Goal: Transaction & Acquisition: Purchase product/service

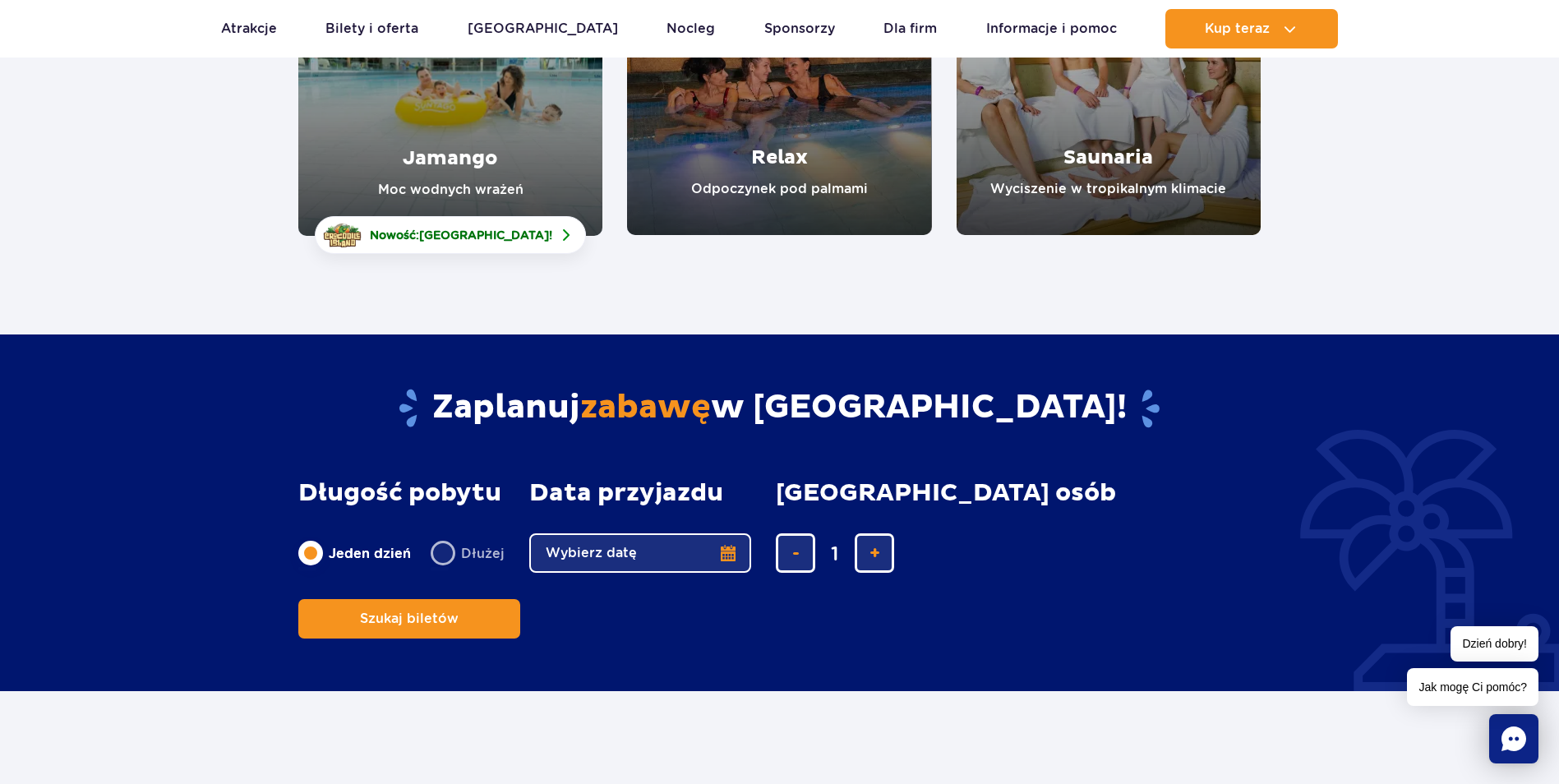
scroll to position [658, 0]
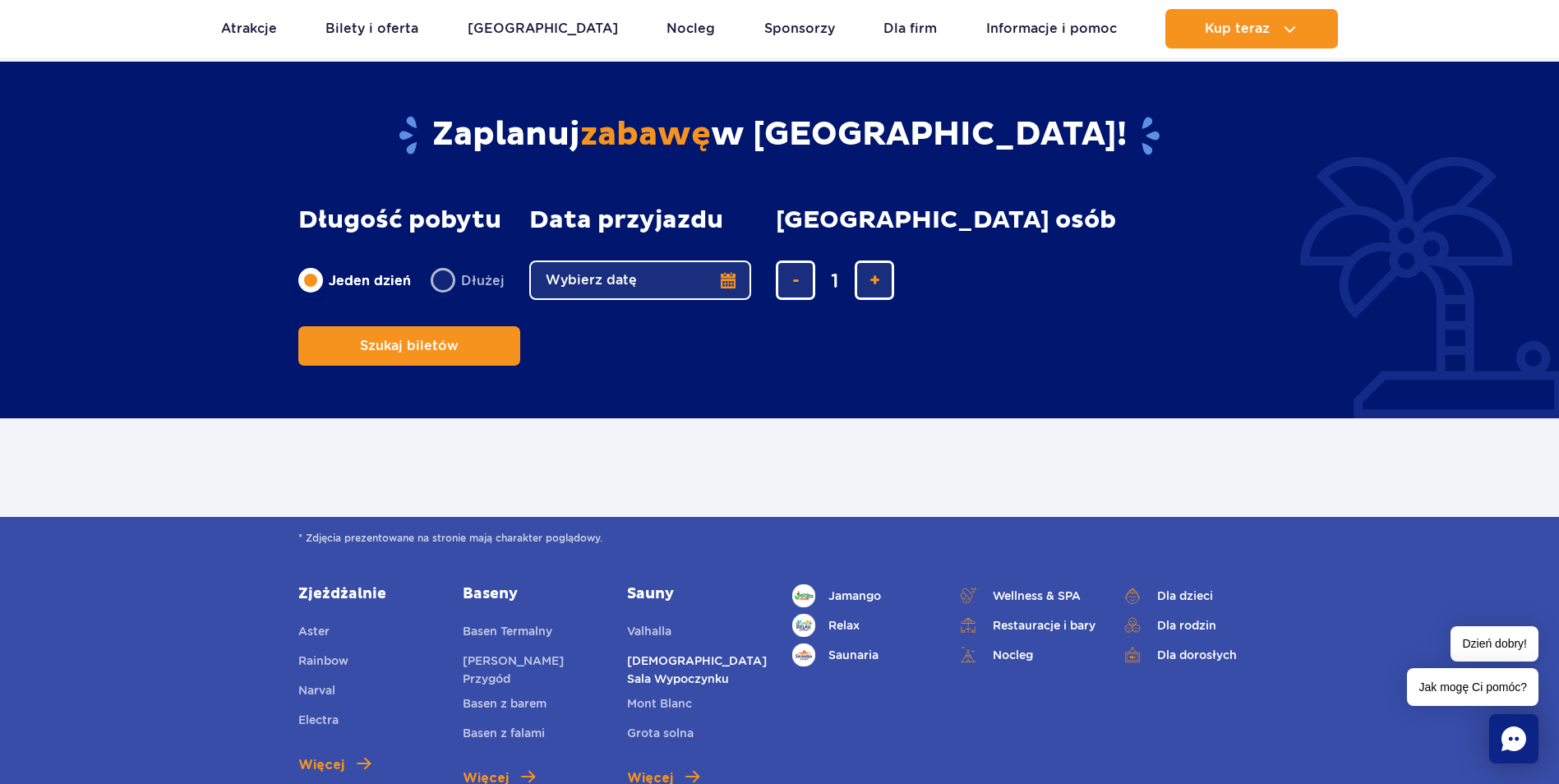
click at [684, 652] on link "[DEMOGRAPHIC_DATA] Sala Wypoczynku" at bounding box center [697, 670] width 139 height 36
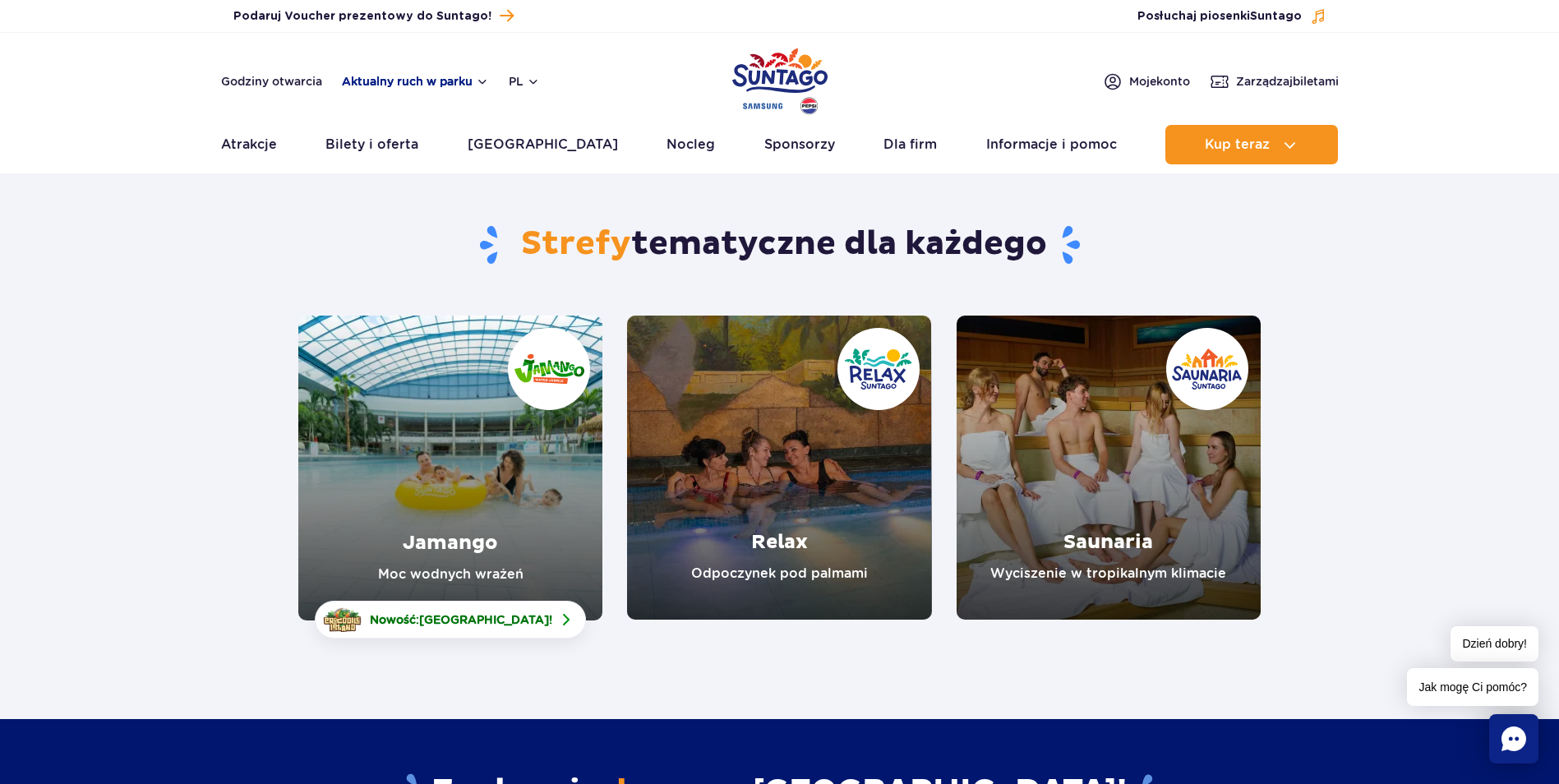
click at [444, 81] on button "Aktualny ruch w parku" at bounding box center [415, 82] width 147 height 13
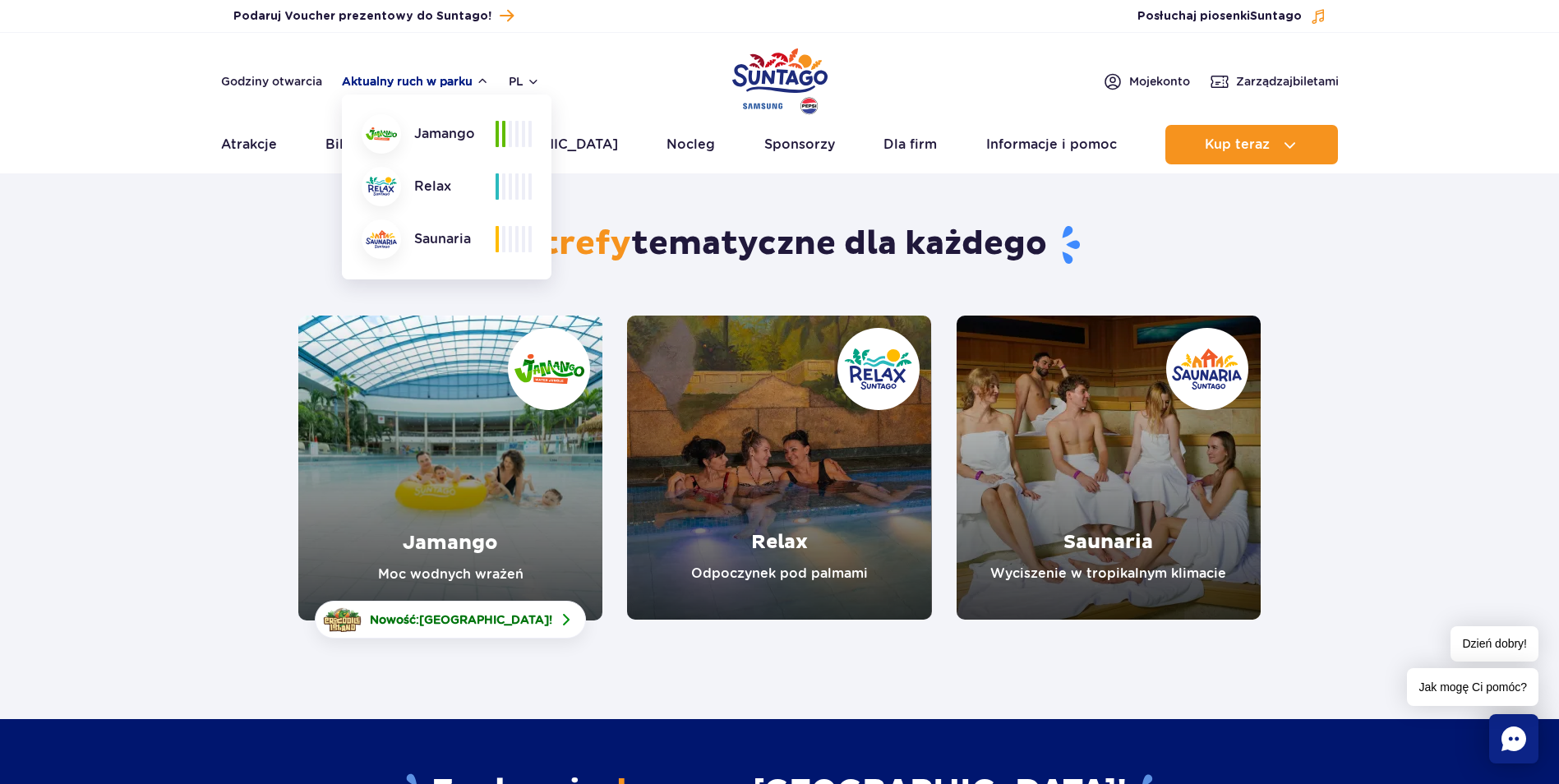
click at [435, 75] on button "Aktualny ruch w parku" at bounding box center [415, 82] width 147 height 13
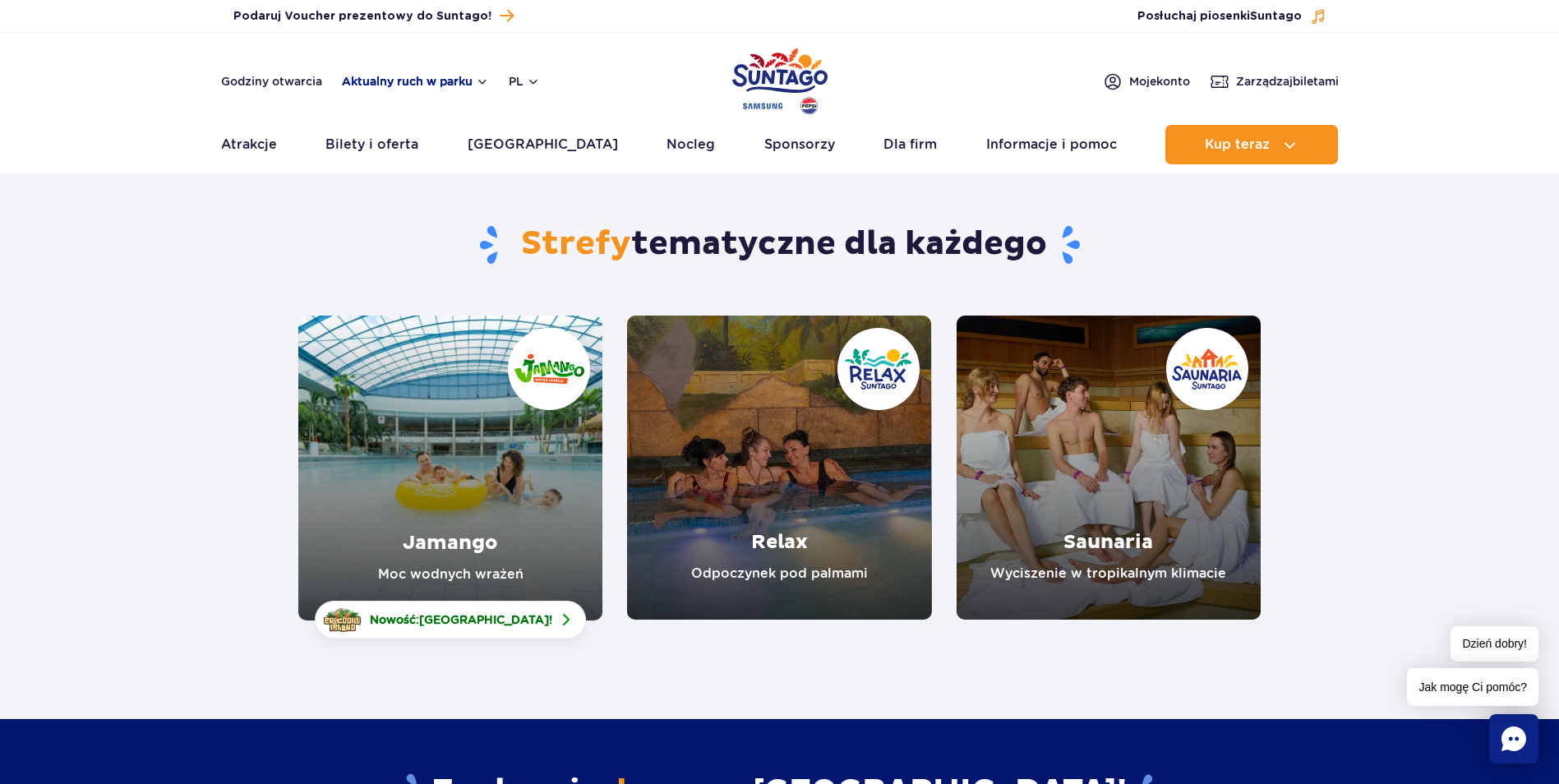
click at [484, 78] on button "Aktualny ruch w parku" at bounding box center [415, 82] width 147 height 13
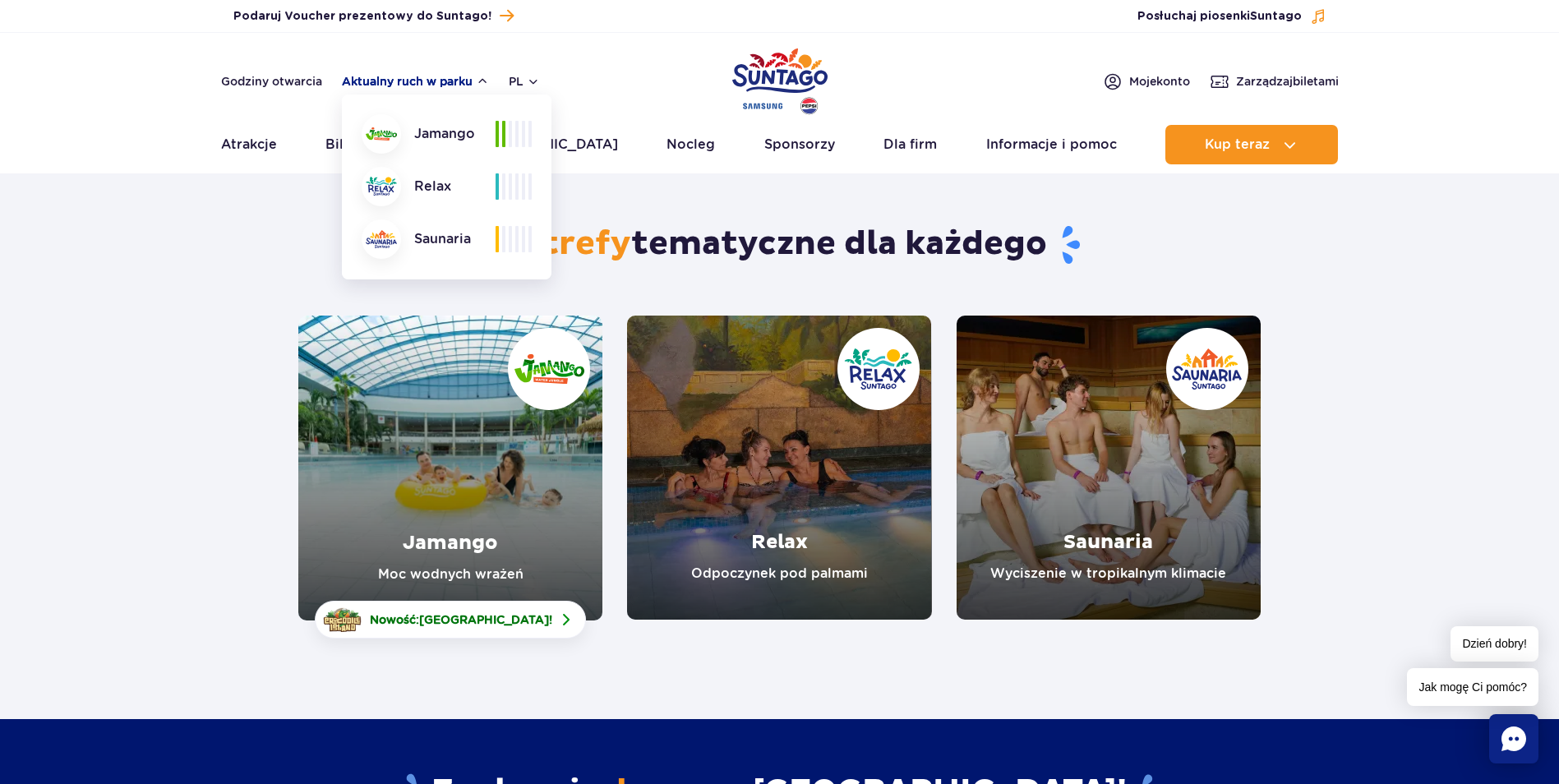
click at [484, 78] on button "Aktualny ruch w parku" at bounding box center [415, 82] width 147 height 13
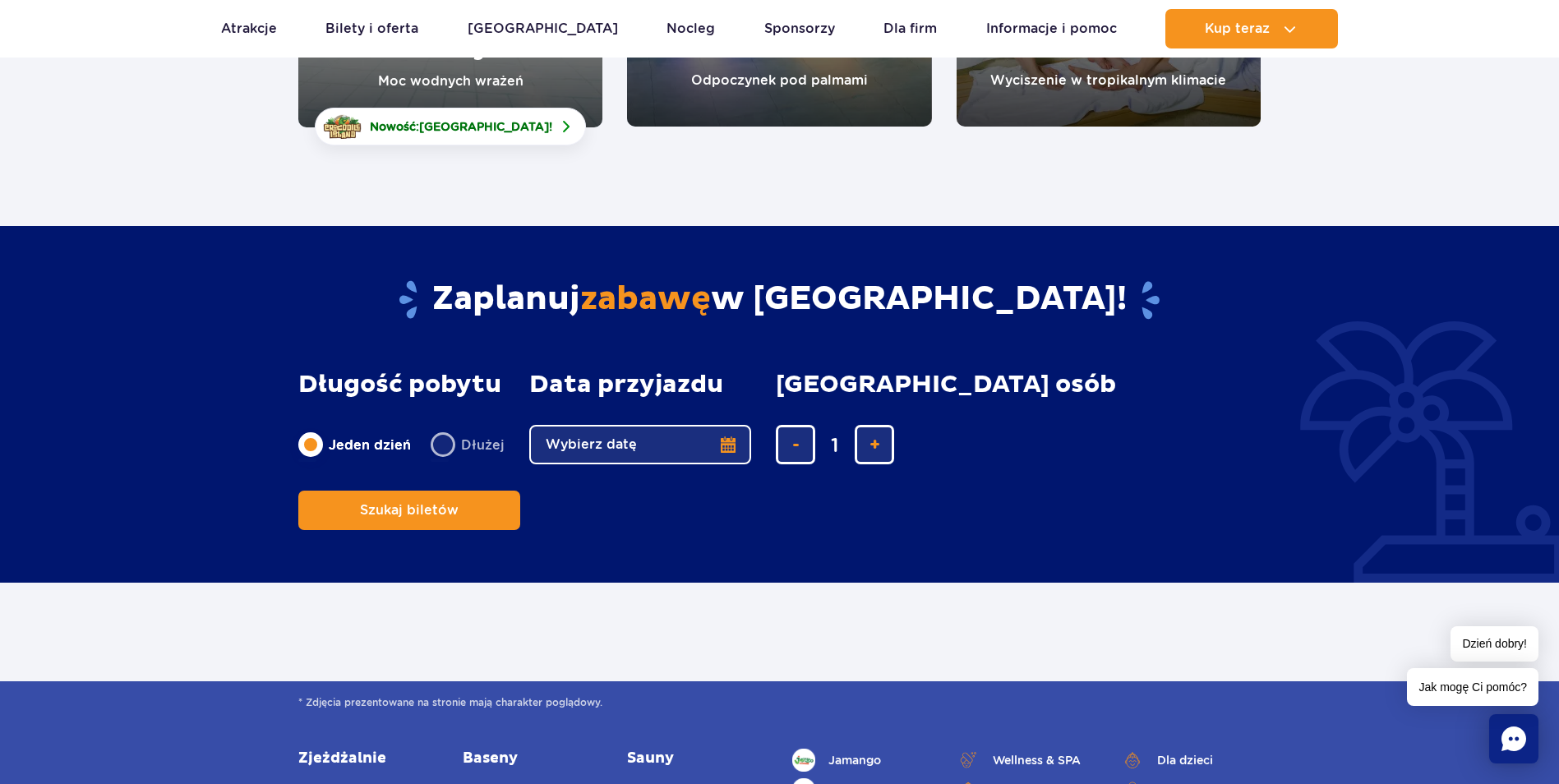
scroll to position [247, 0]
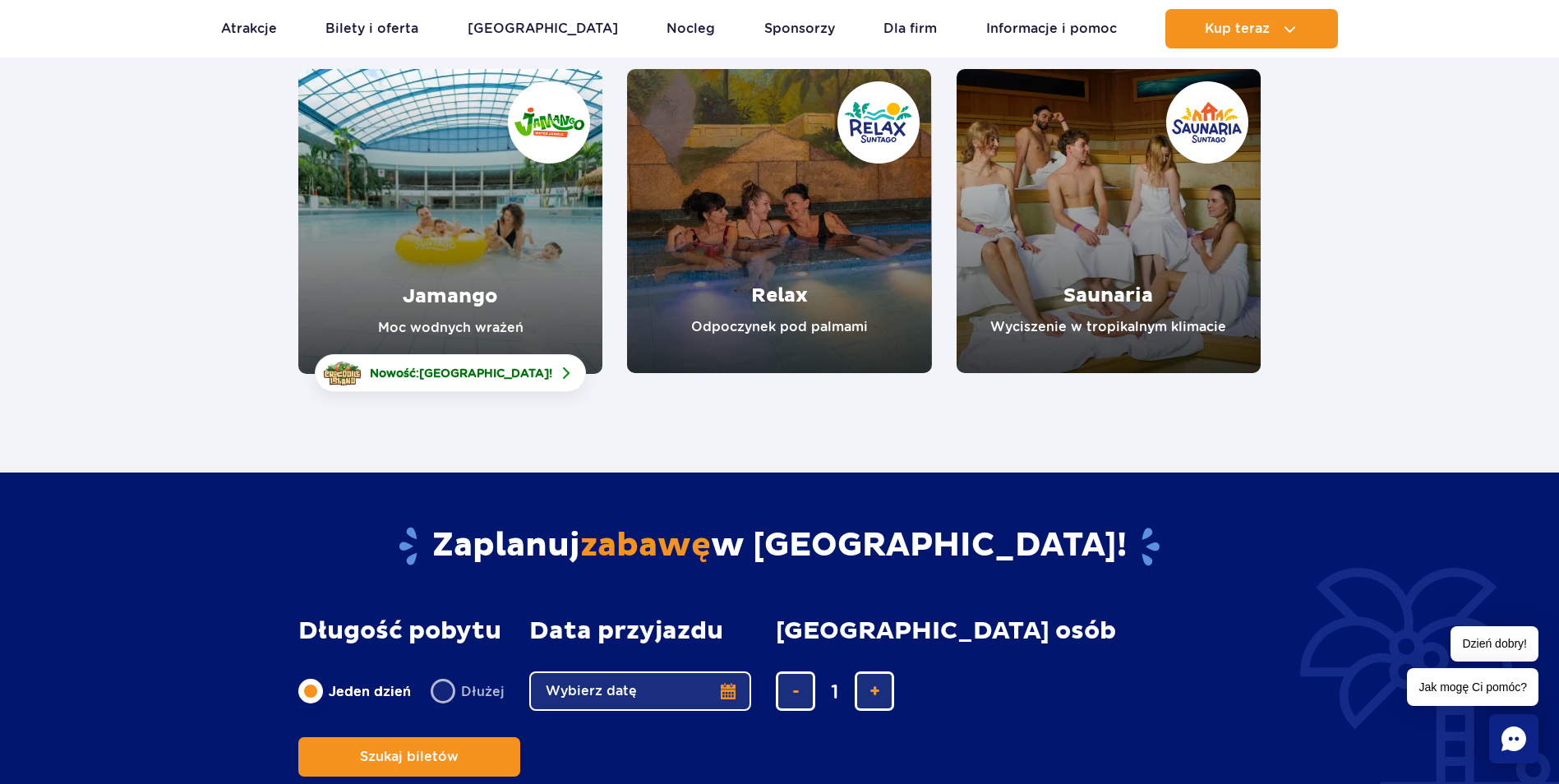
click at [1166, 281] on link "Saunaria" at bounding box center [1108, 221] width 304 height 304
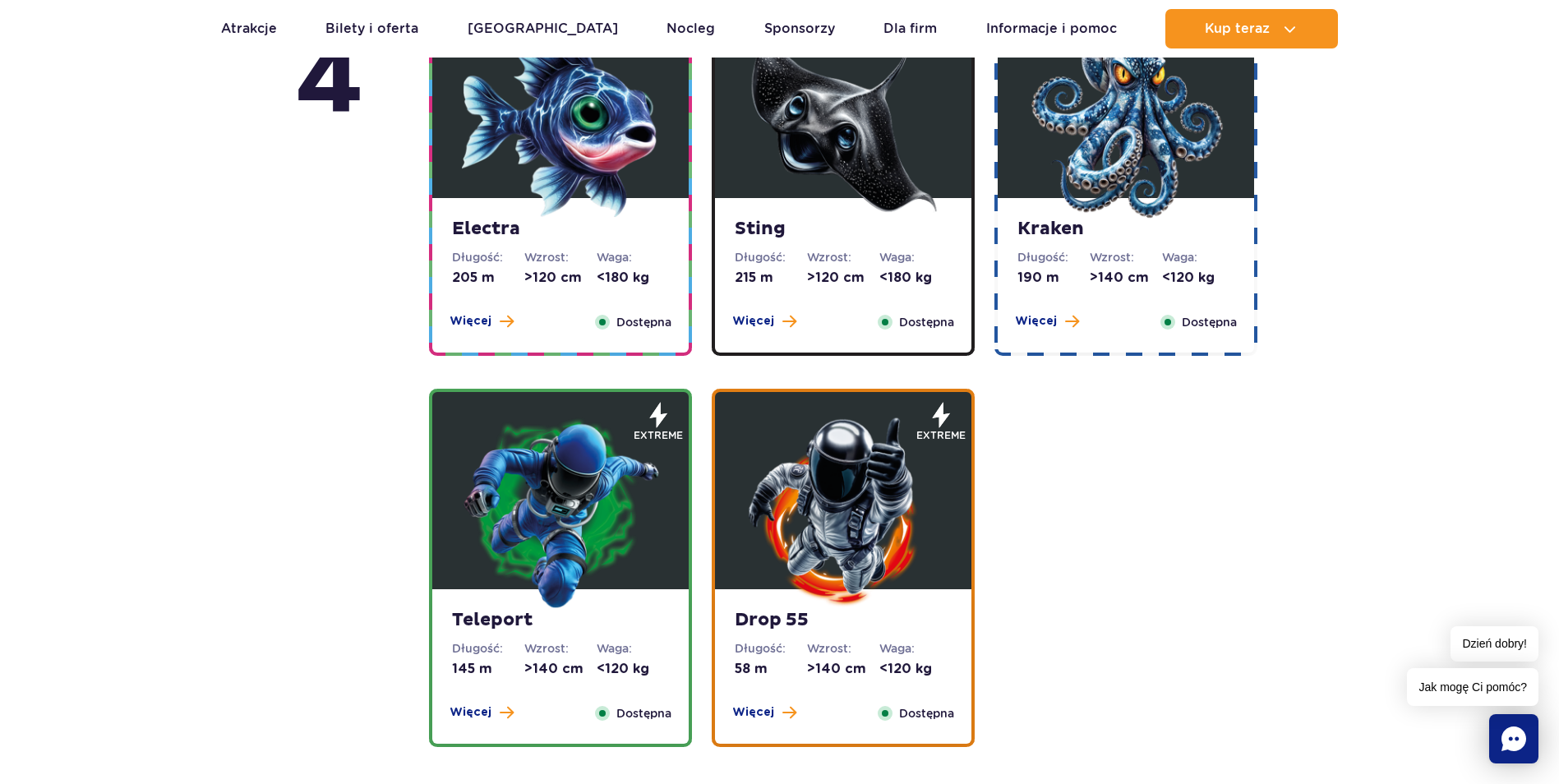
scroll to position [1644, 0]
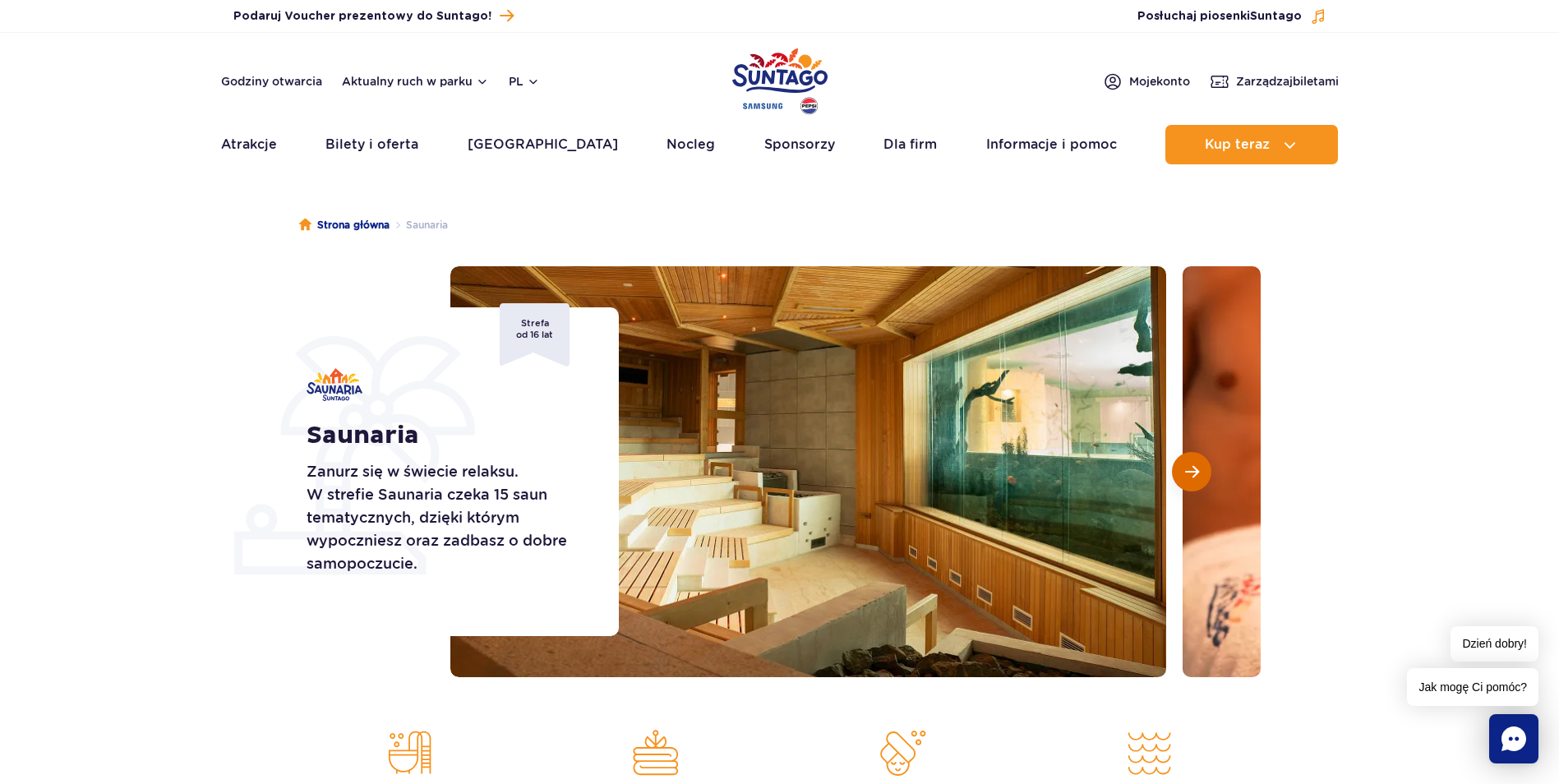
click at [1207, 470] on button "Następny slajd" at bounding box center [1192, 472] width 40 height 40
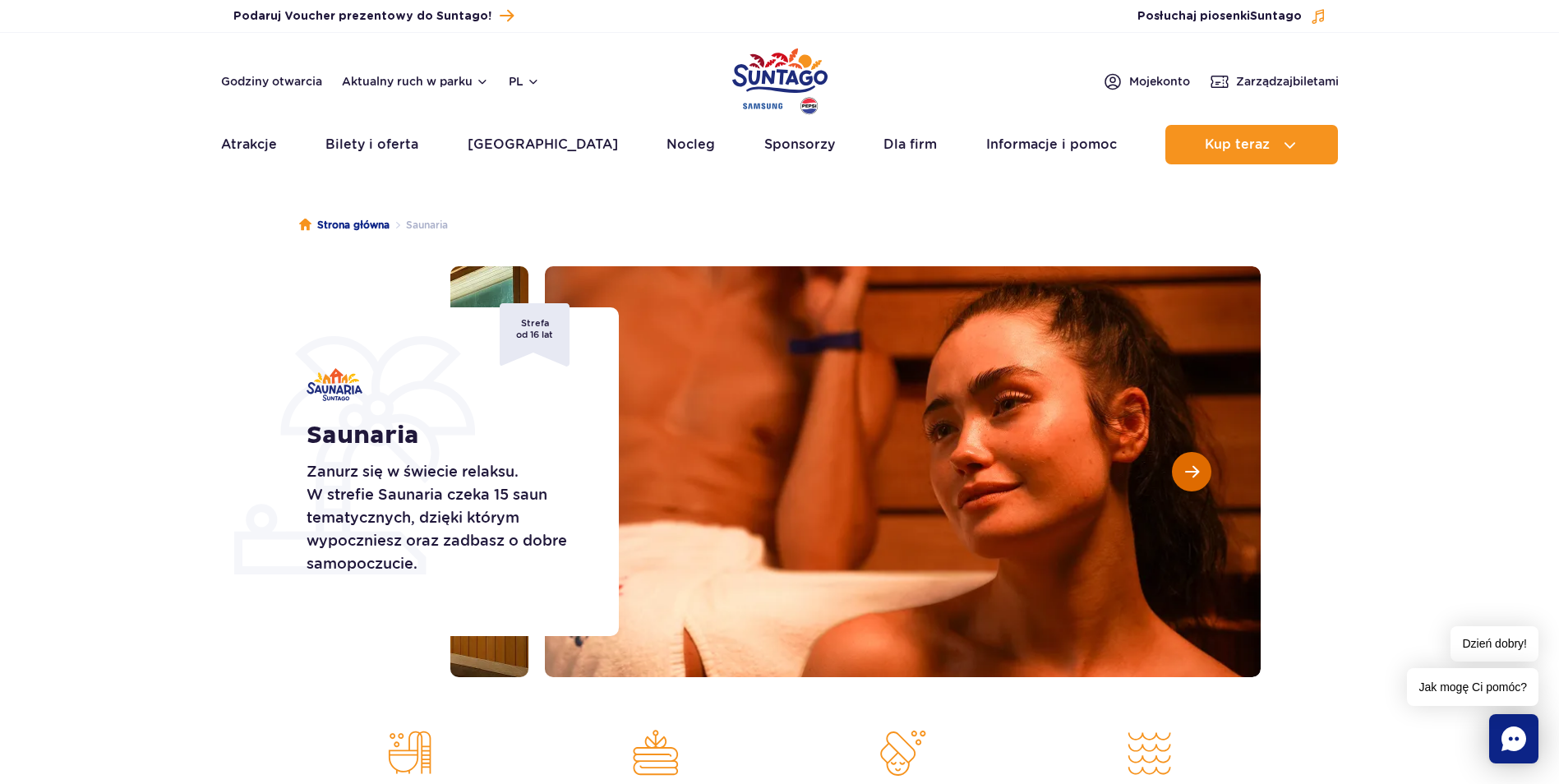
click at [1203, 472] on button "Następny slajd" at bounding box center [1192, 472] width 40 height 40
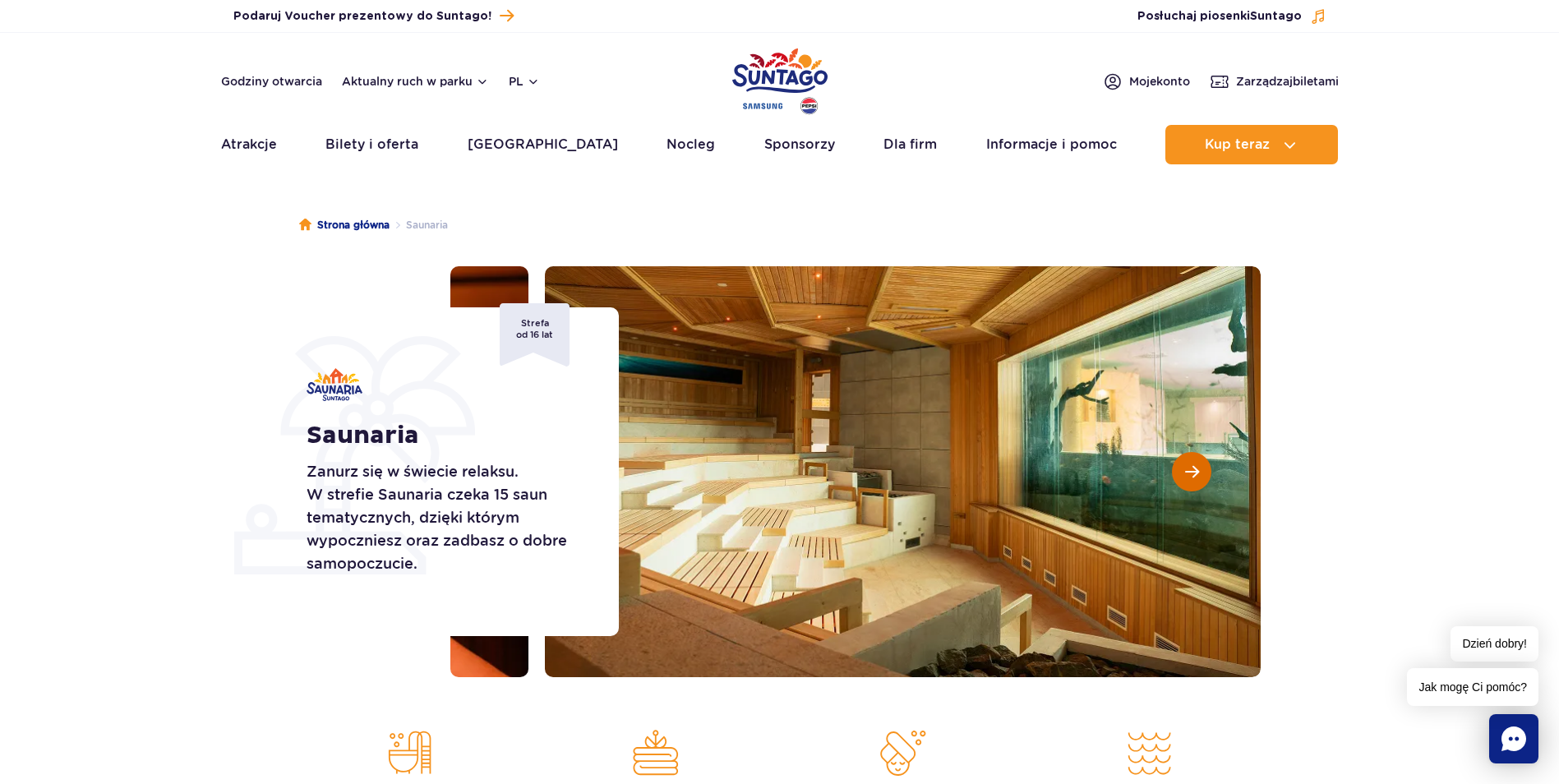
click at [1203, 472] on button "Następny slajd" at bounding box center [1192, 472] width 40 height 40
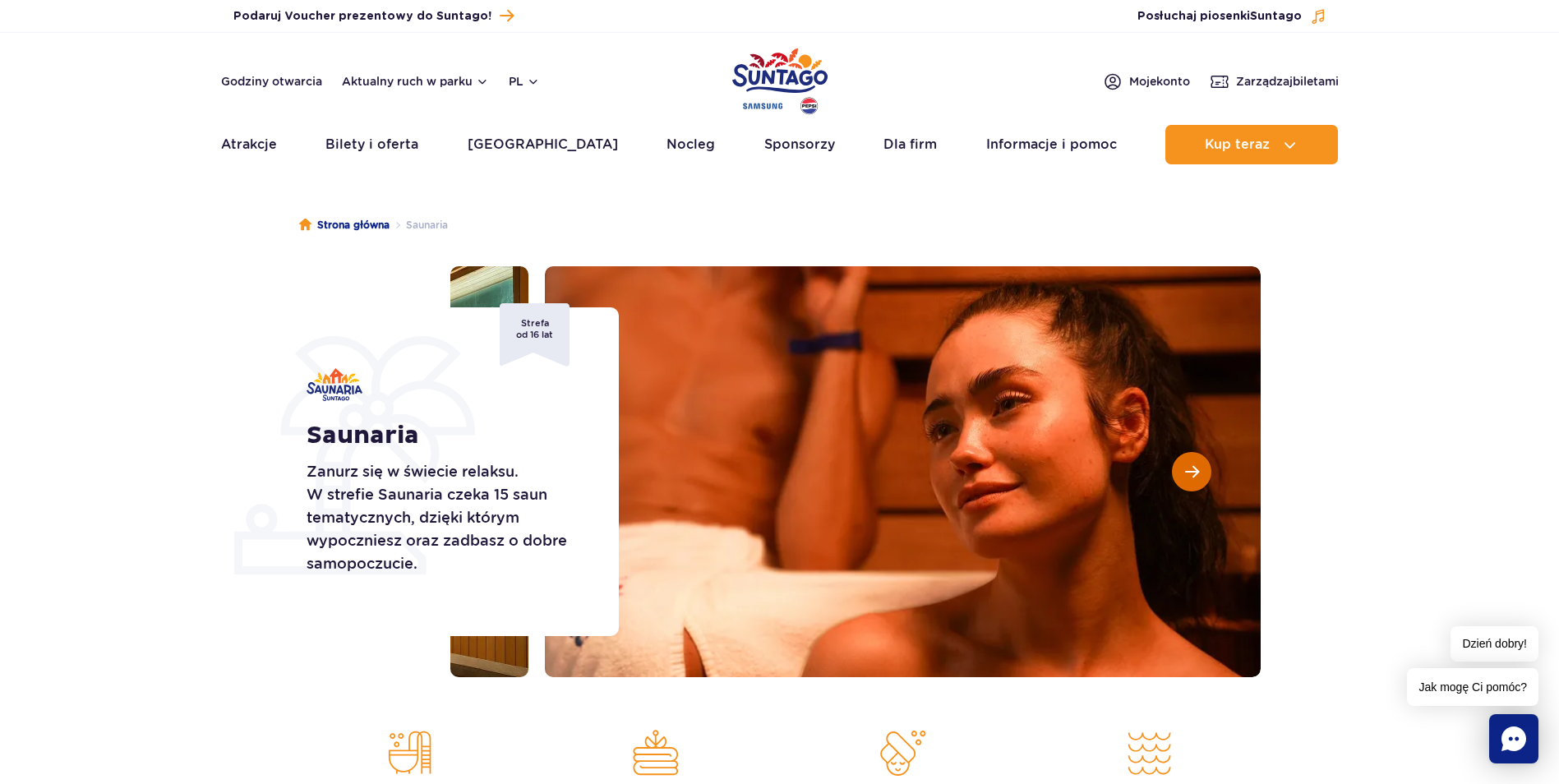
click at [1203, 472] on button "Następny slajd" at bounding box center [1192, 472] width 40 height 40
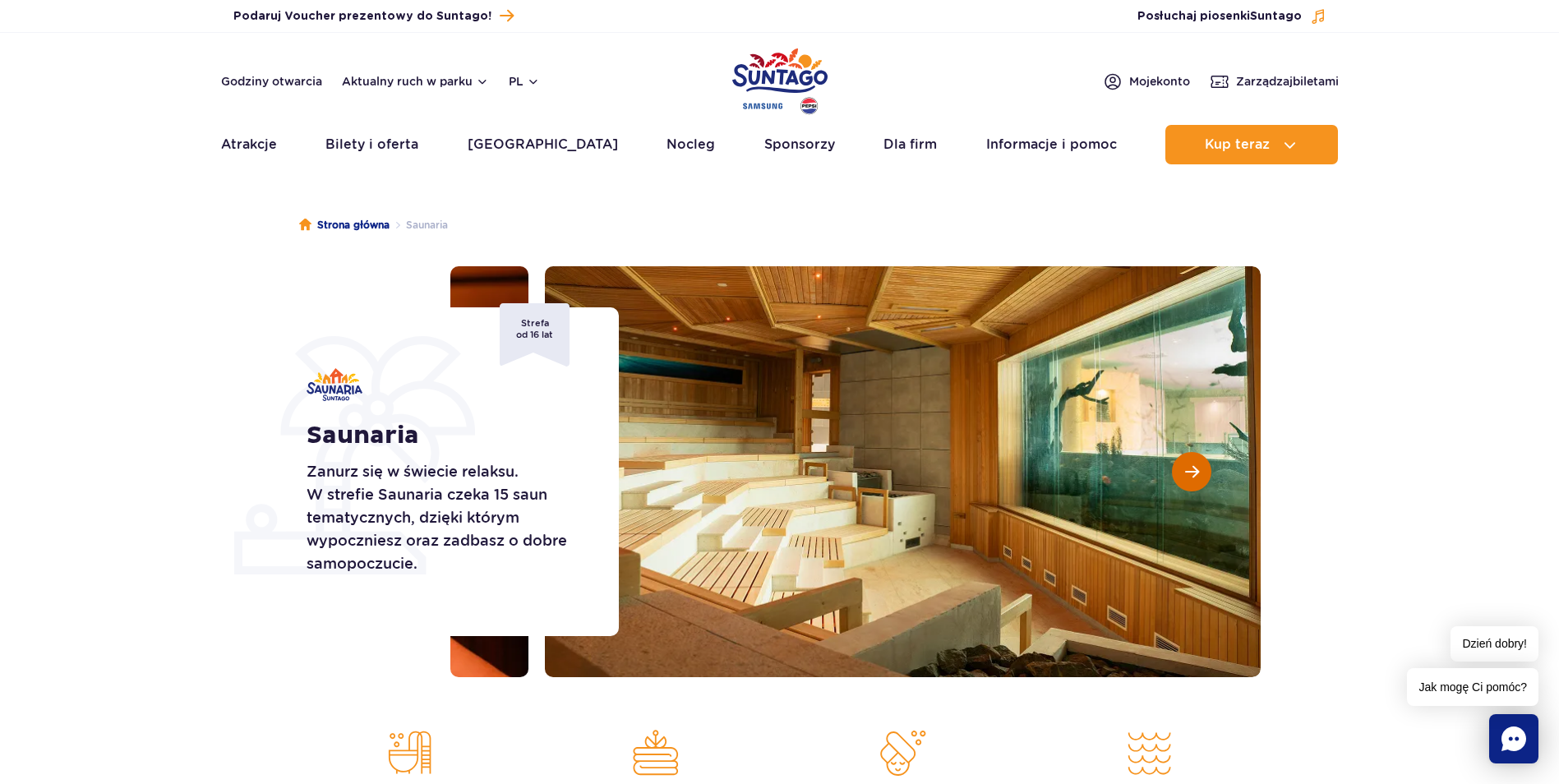
click at [1203, 472] on button "Następny slajd" at bounding box center [1192, 472] width 40 height 40
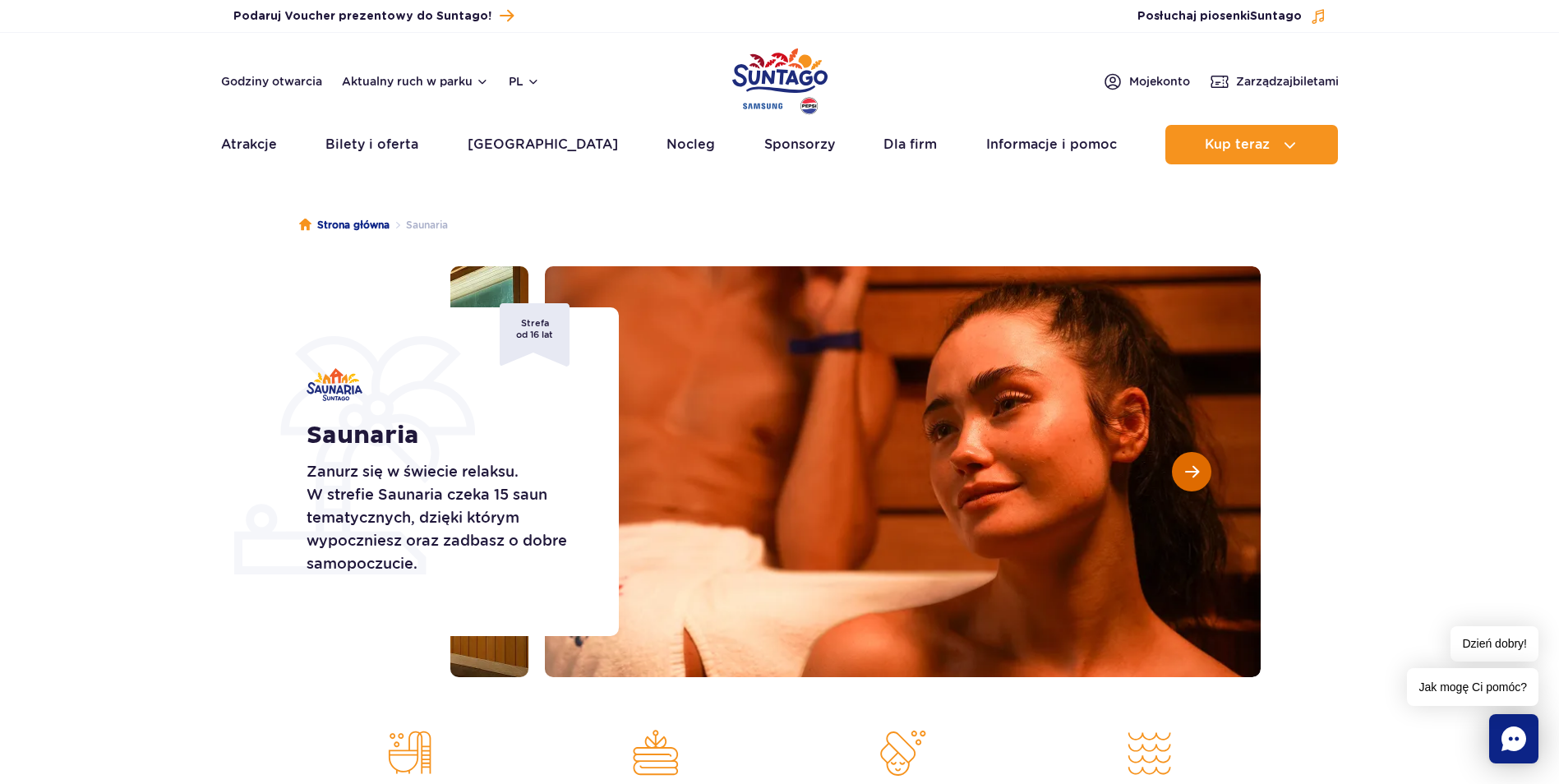
click at [1196, 470] on span "Następny slajd" at bounding box center [1192, 472] width 14 height 15
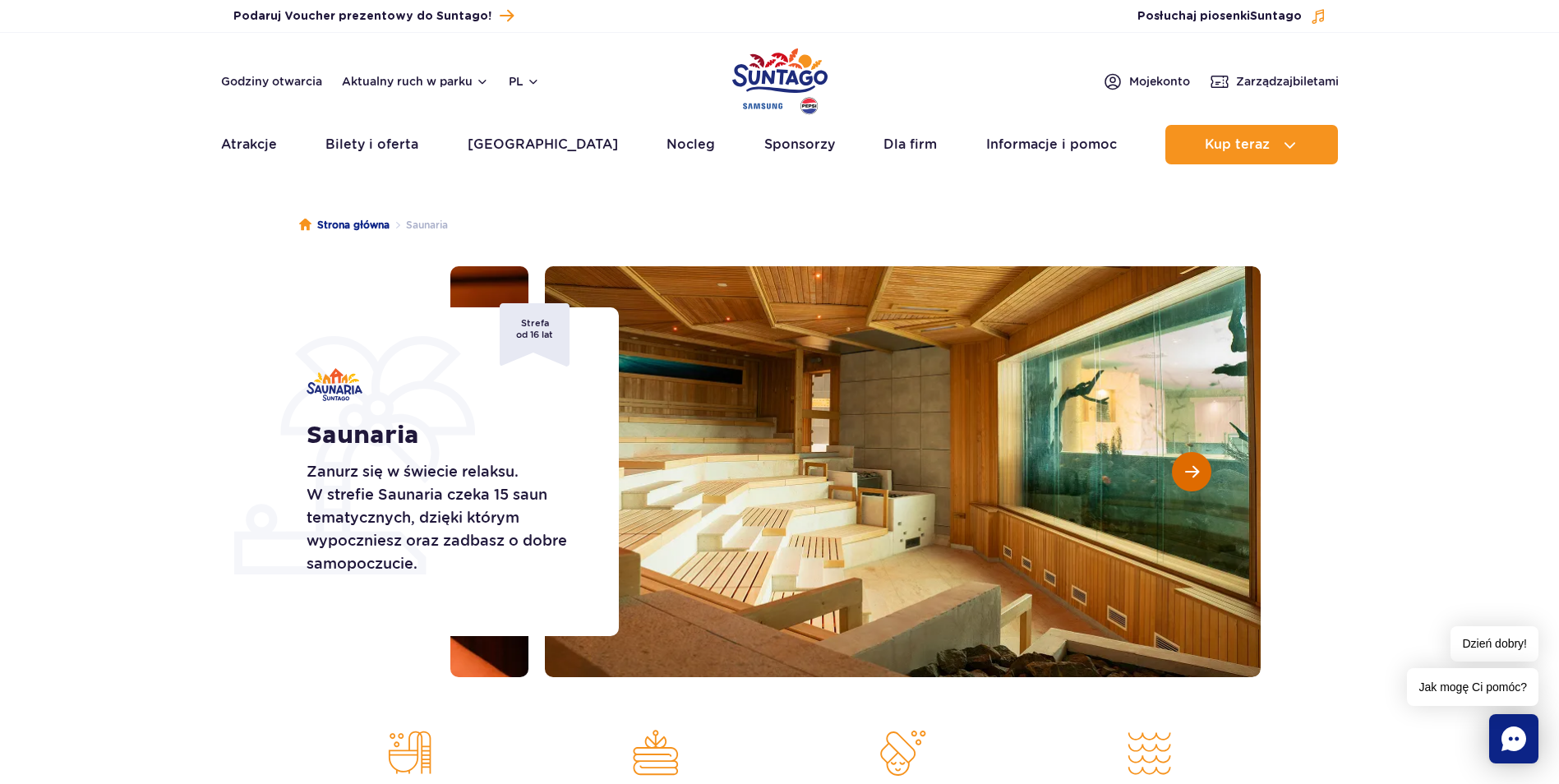
click at [1196, 470] on span "Następny slajd" at bounding box center [1192, 472] width 14 height 15
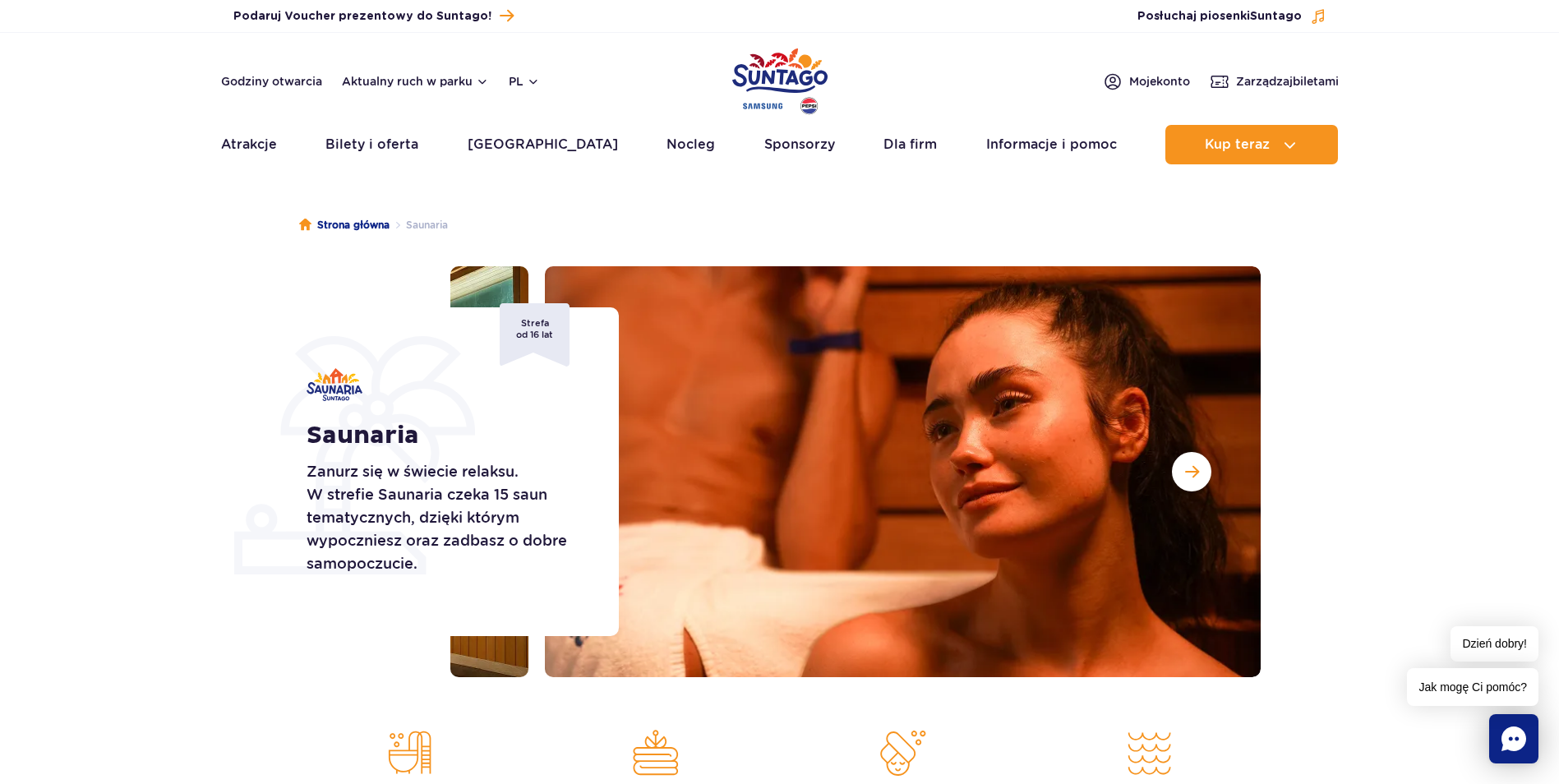
click at [1415, 474] on section "Saunaria Zanurz się w świecie relaksu. W strefie Saunaria czeka 15 saun tematyc…" at bounding box center [779, 472] width 1559 height 411
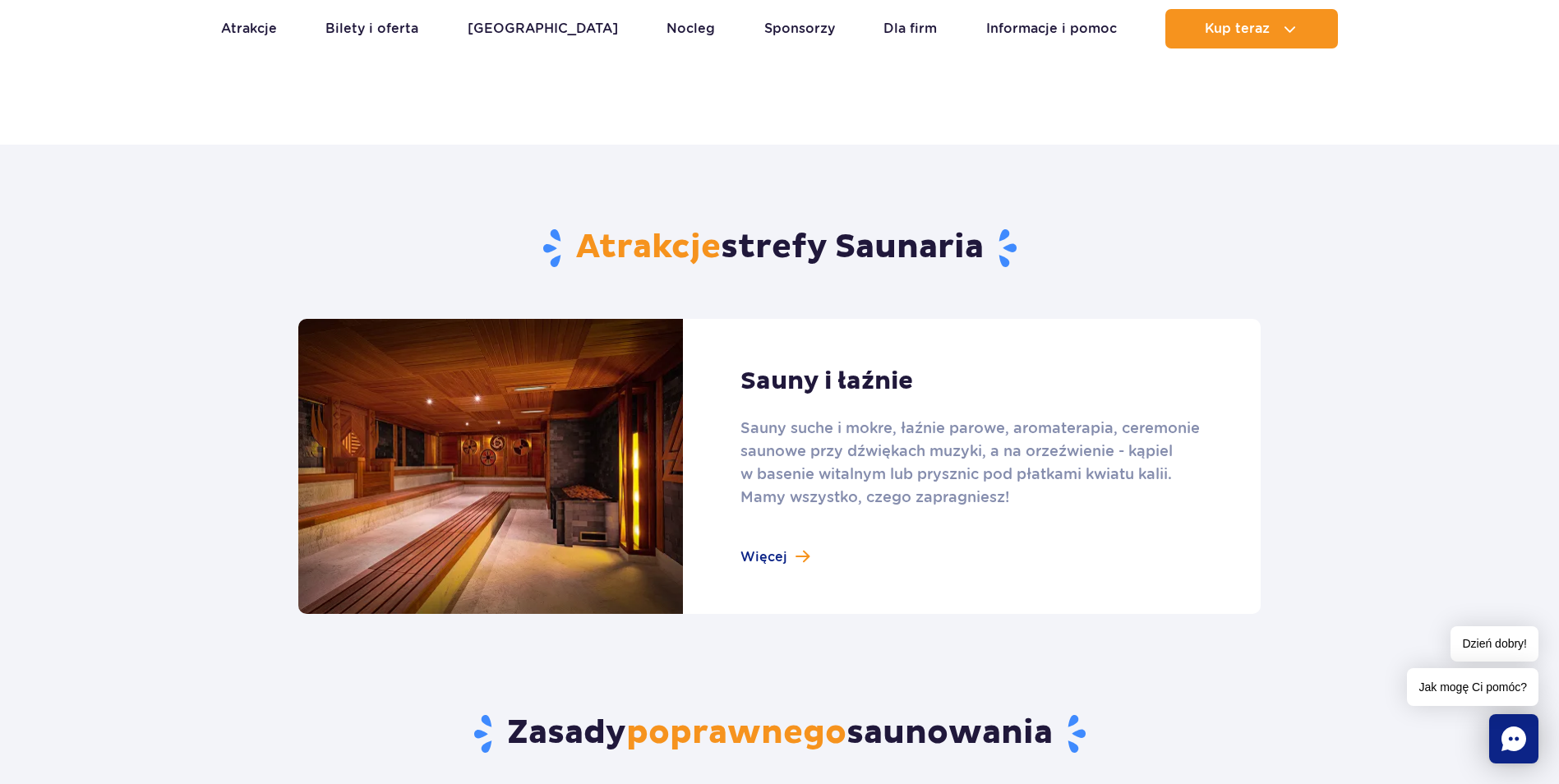
scroll to position [904, 0]
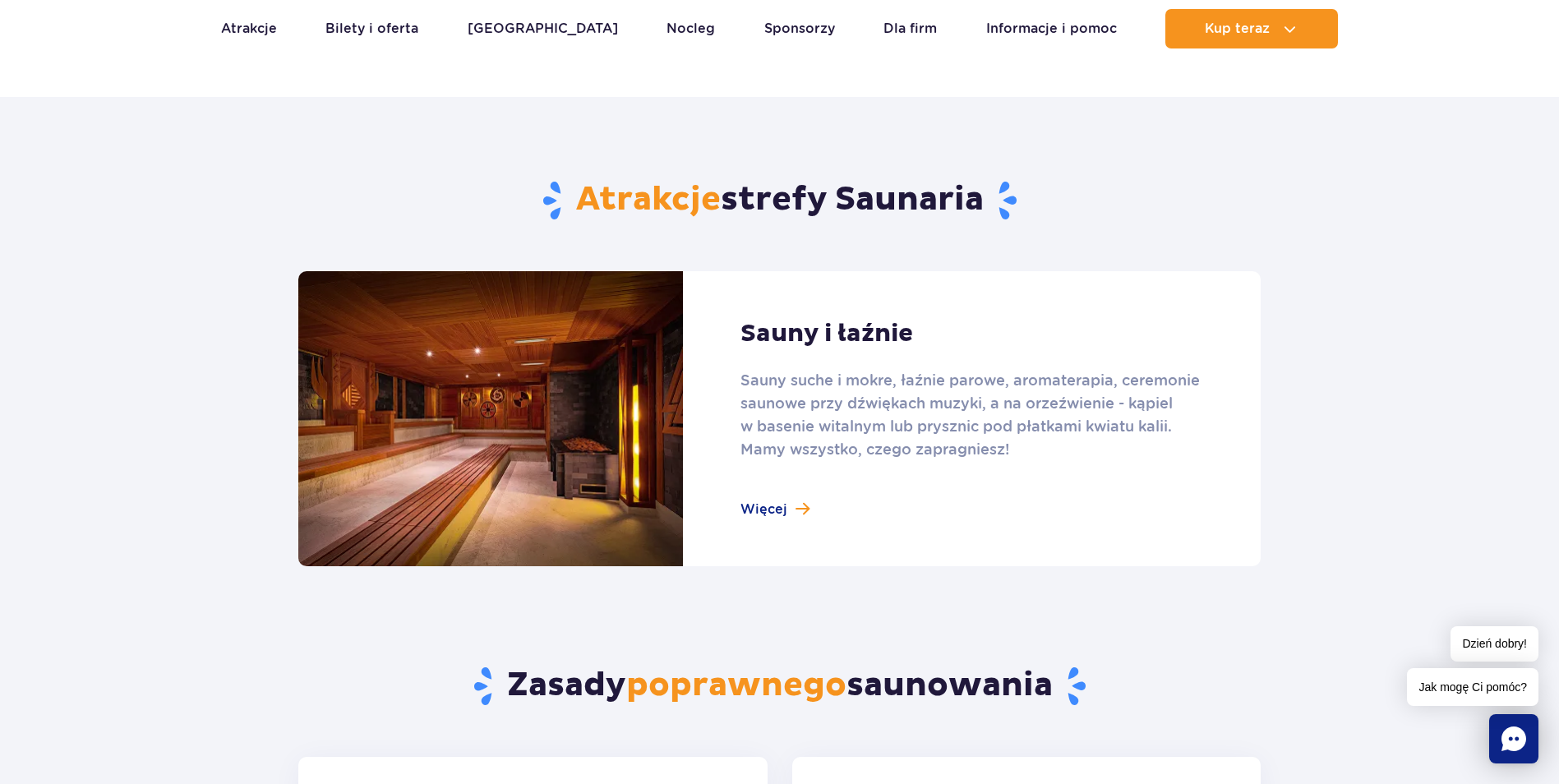
click at [773, 516] on link at bounding box center [780, 419] width 962 height 295
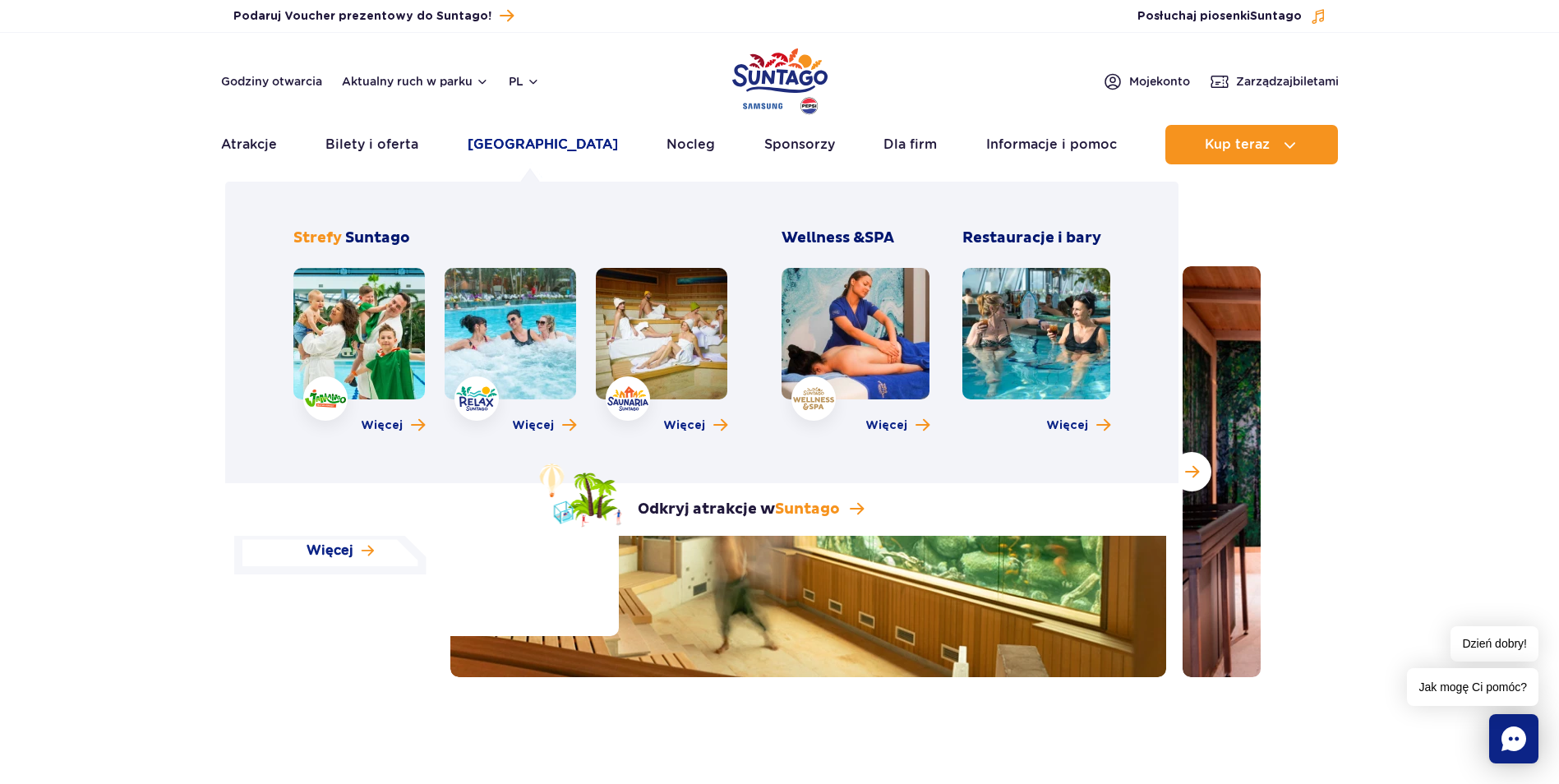
click at [520, 144] on link "[GEOGRAPHIC_DATA]" at bounding box center [543, 144] width 150 height 40
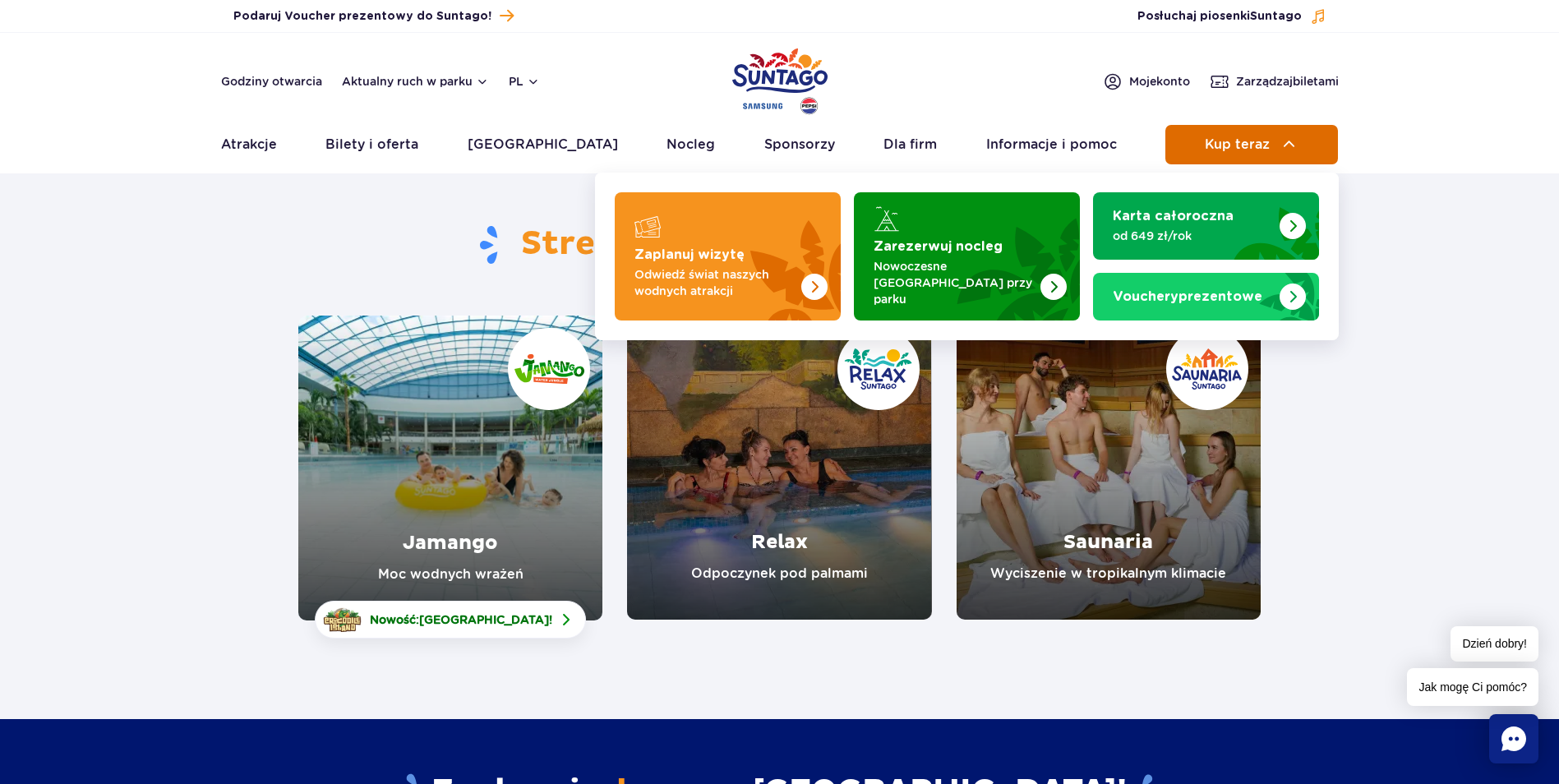
click at [1233, 128] on button "Kup teraz" at bounding box center [1251, 144] width 172 height 40
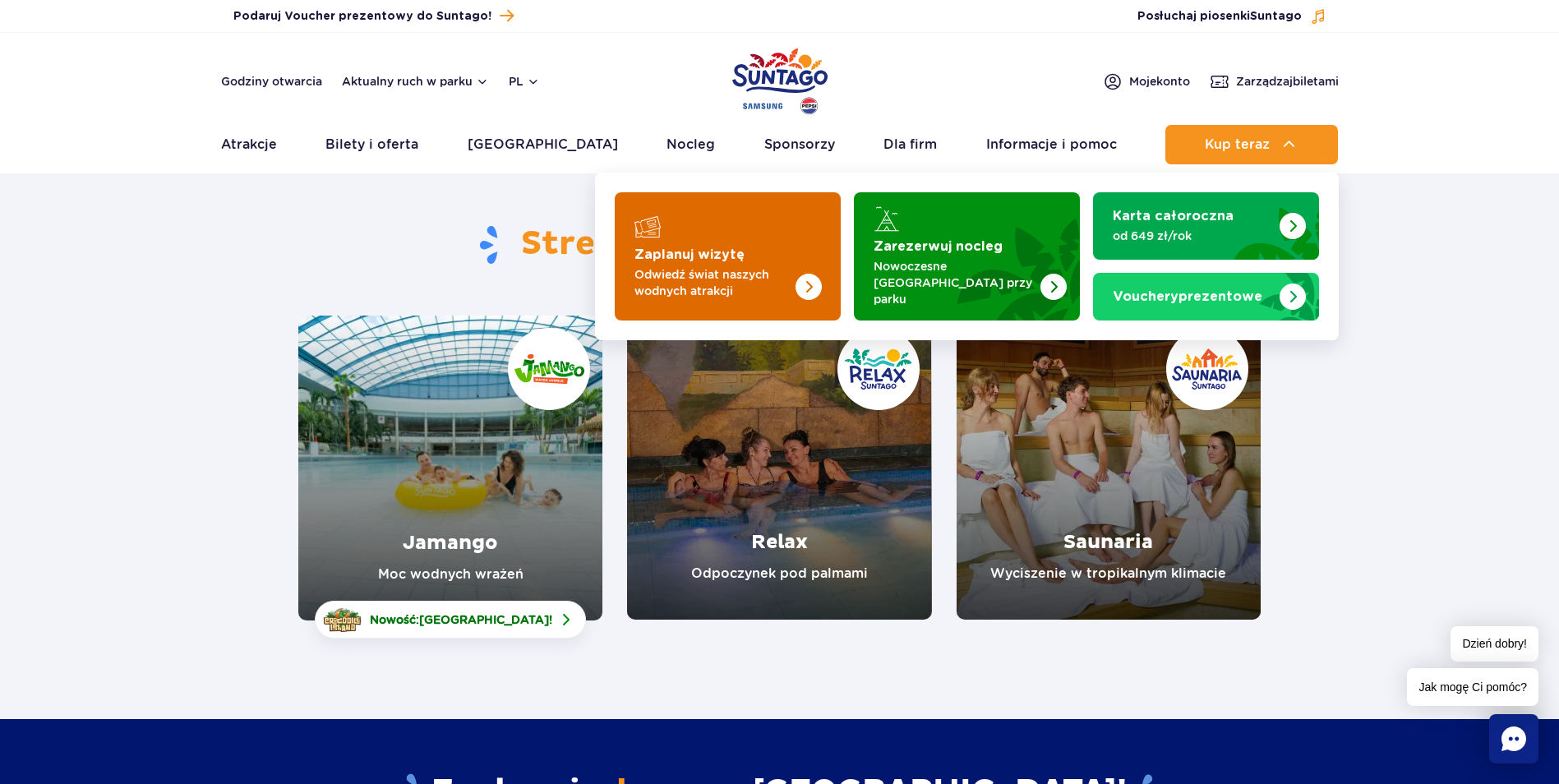
click at [730, 271] on p "Odwiedź świat naszych wodnych atrakcji" at bounding box center [715, 283] width 160 height 33
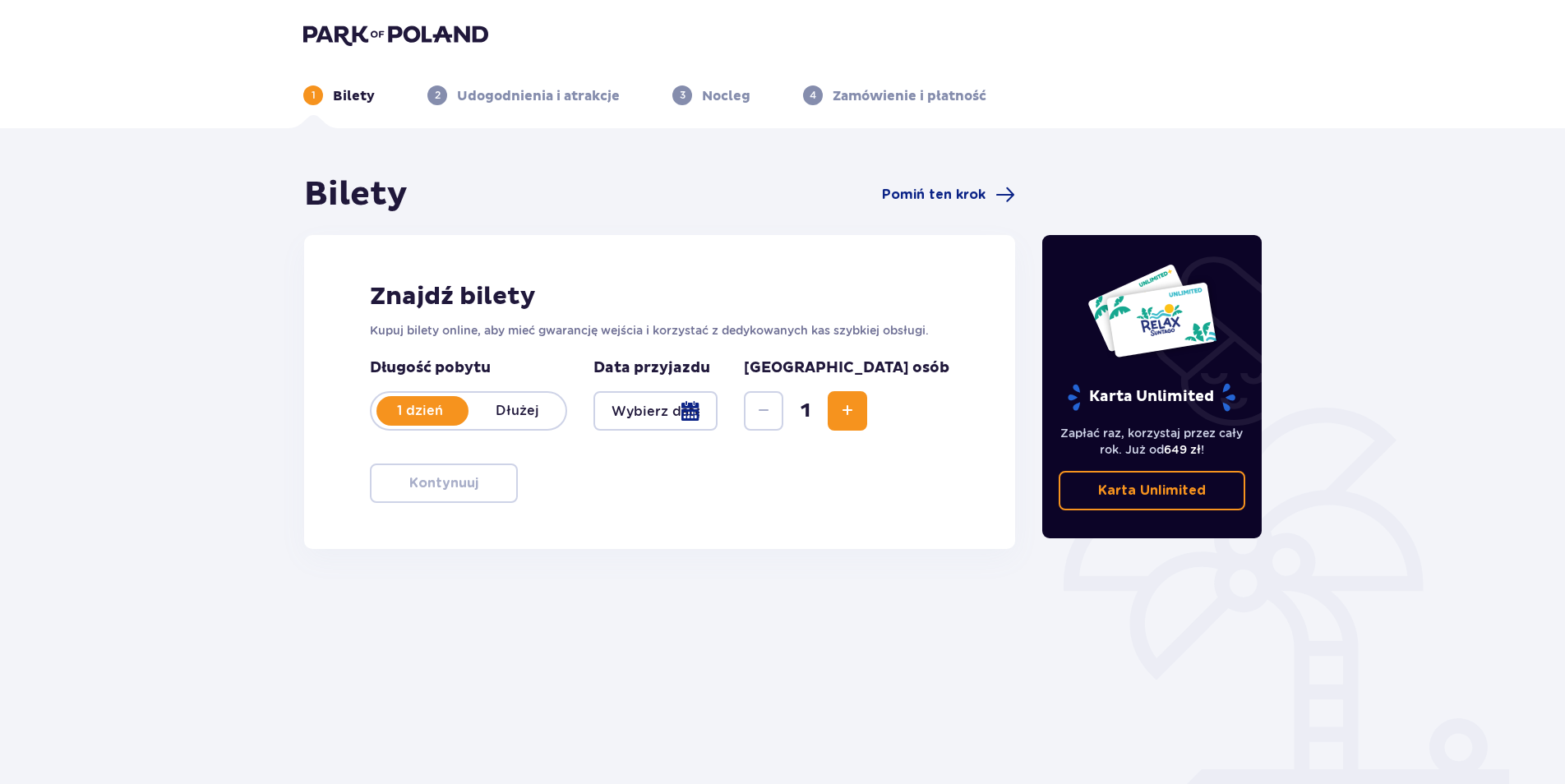
click at [660, 403] on div at bounding box center [655, 411] width 124 height 40
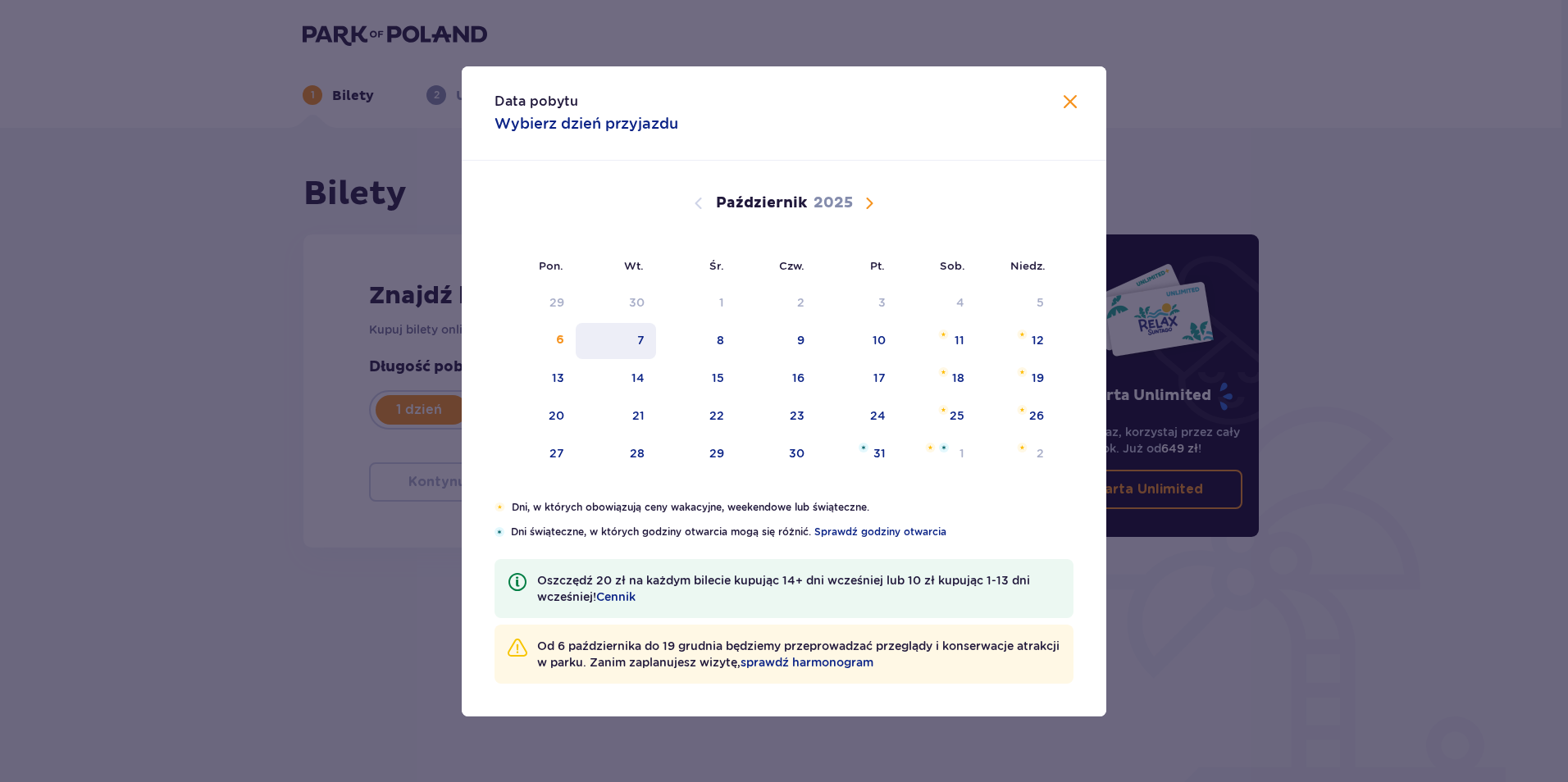
click at [649, 346] on div "7" at bounding box center [616, 341] width 82 height 36
type input "[DATE]"
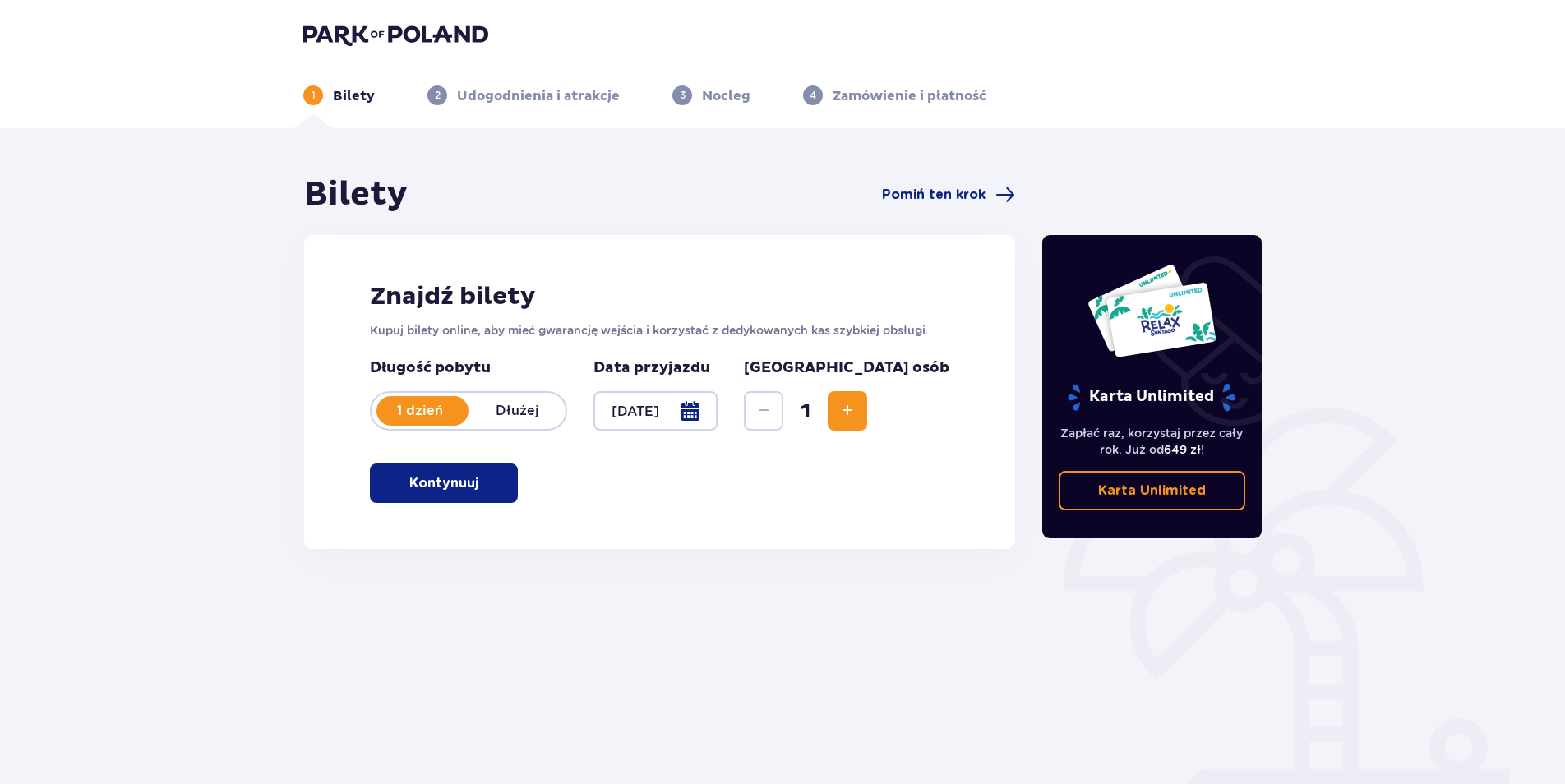
click at [858, 403] on span "Zwiększ" at bounding box center [848, 411] width 20 height 20
click at [858, 405] on span "Zwiększ" at bounding box center [848, 411] width 20 height 20
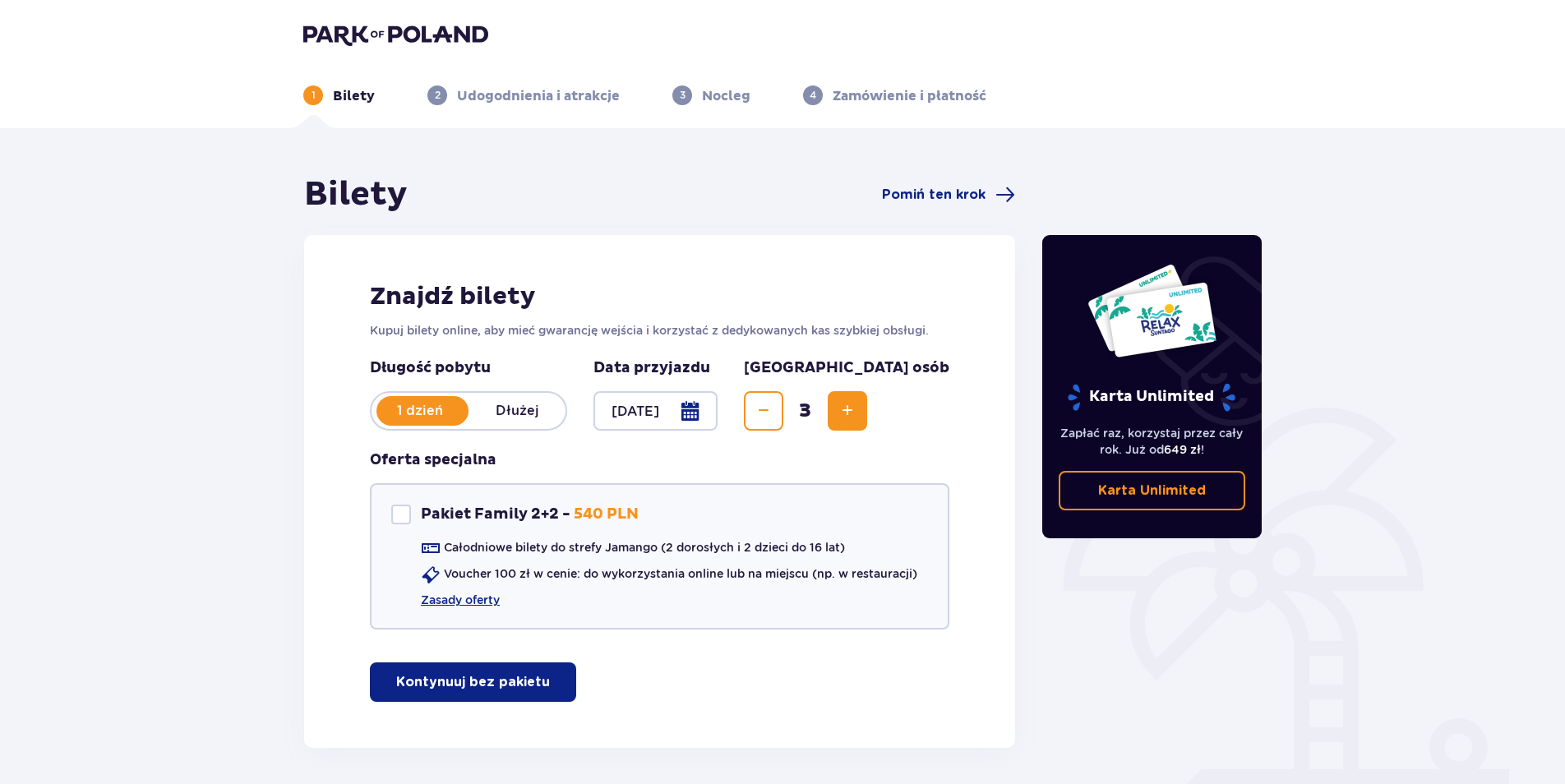
click at [858, 405] on span "Zwiększ" at bounding box center [848, 411] width 20 height 20
click at [402, 512] on div "Pakiet Family 2+2" at bounding box center [401, 514] width 20 height 20
checkbox input "true"
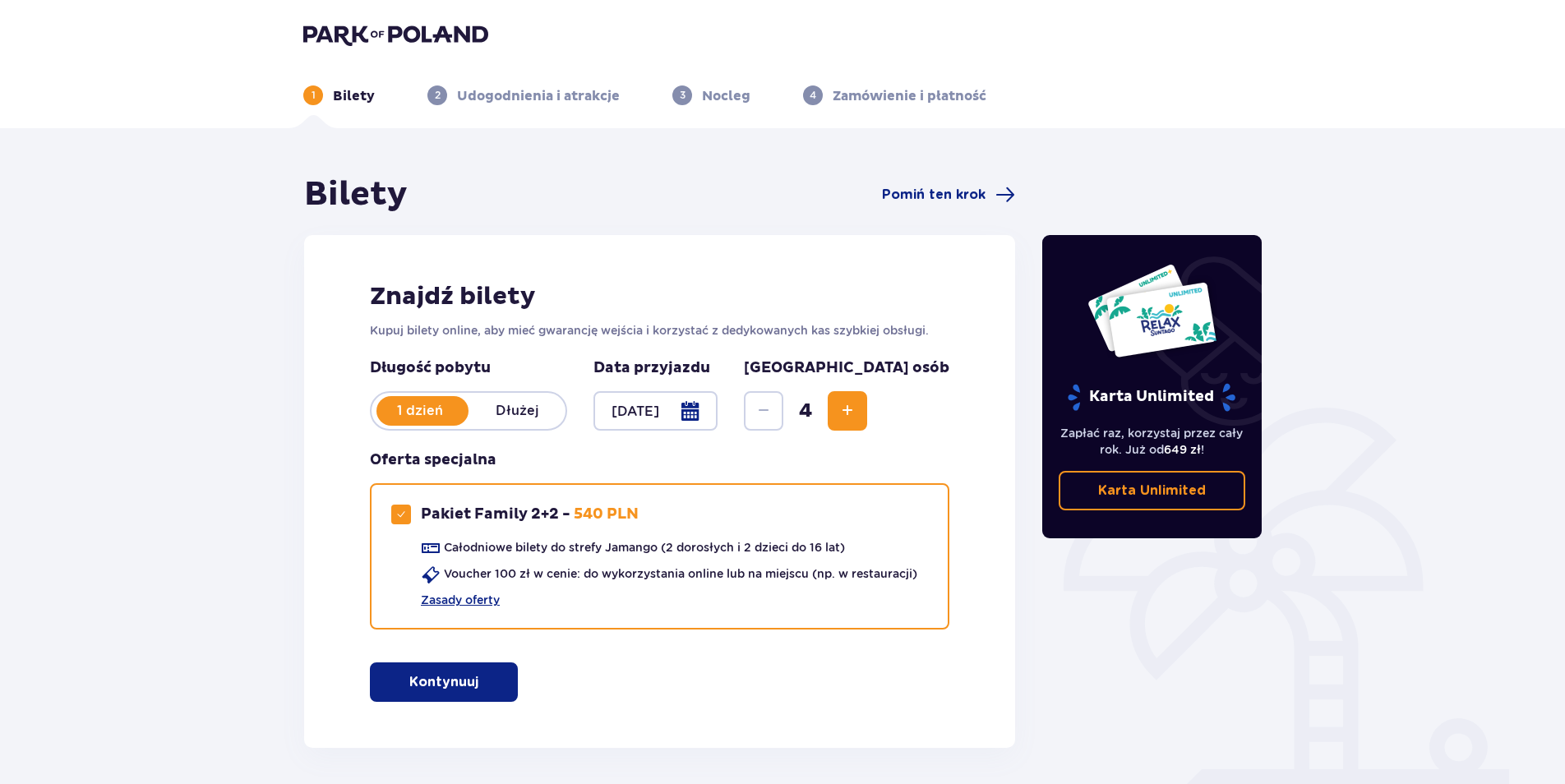
click at [470, 684] on button "Kontynuuj" at bounding box center [443, 682] width 148 height 40
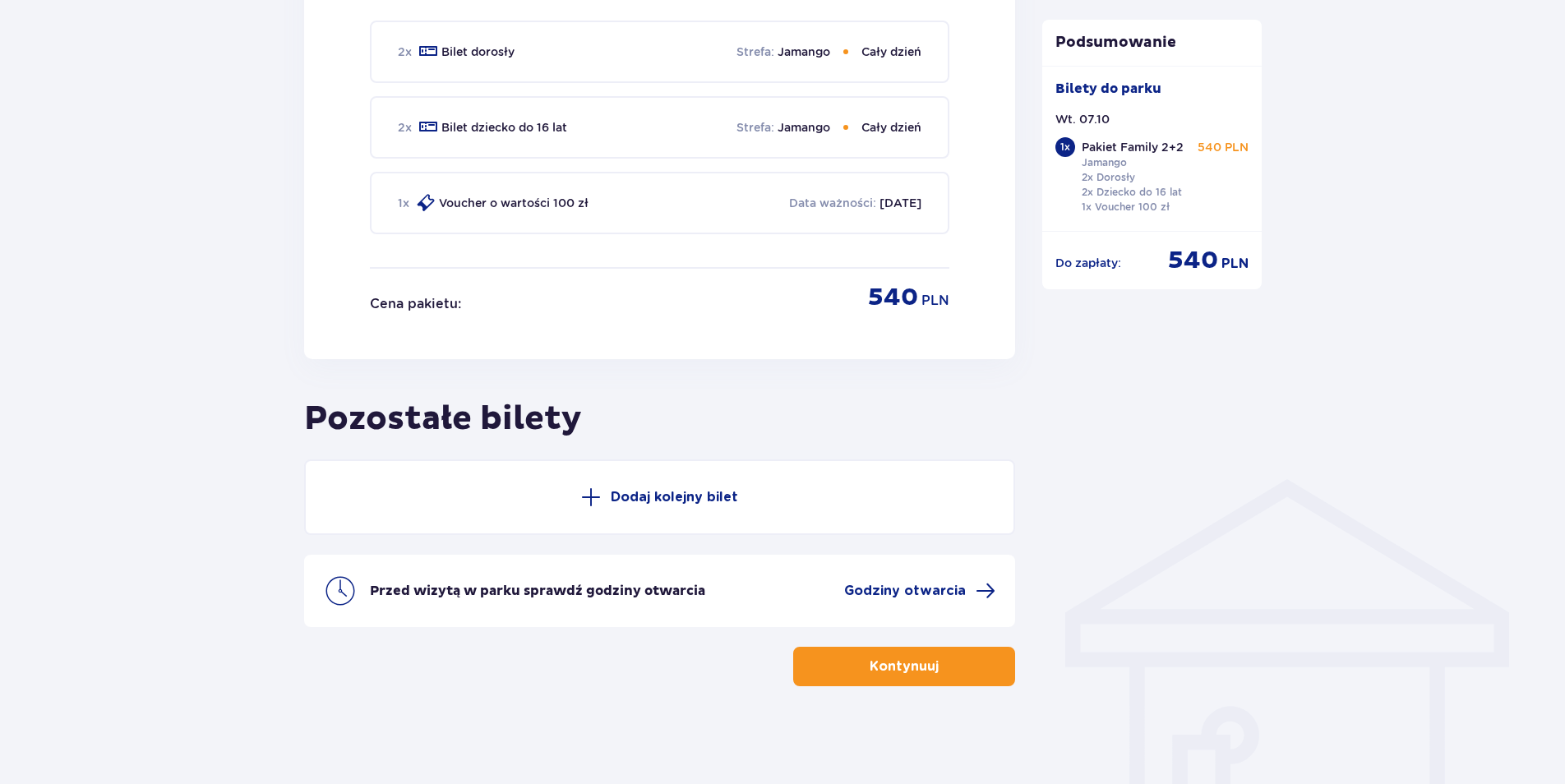
scroll to position [857, 0]
click at [924, 593] on span "Godziny otwarcia" at bounding box center [905, 590] width 121 height 18
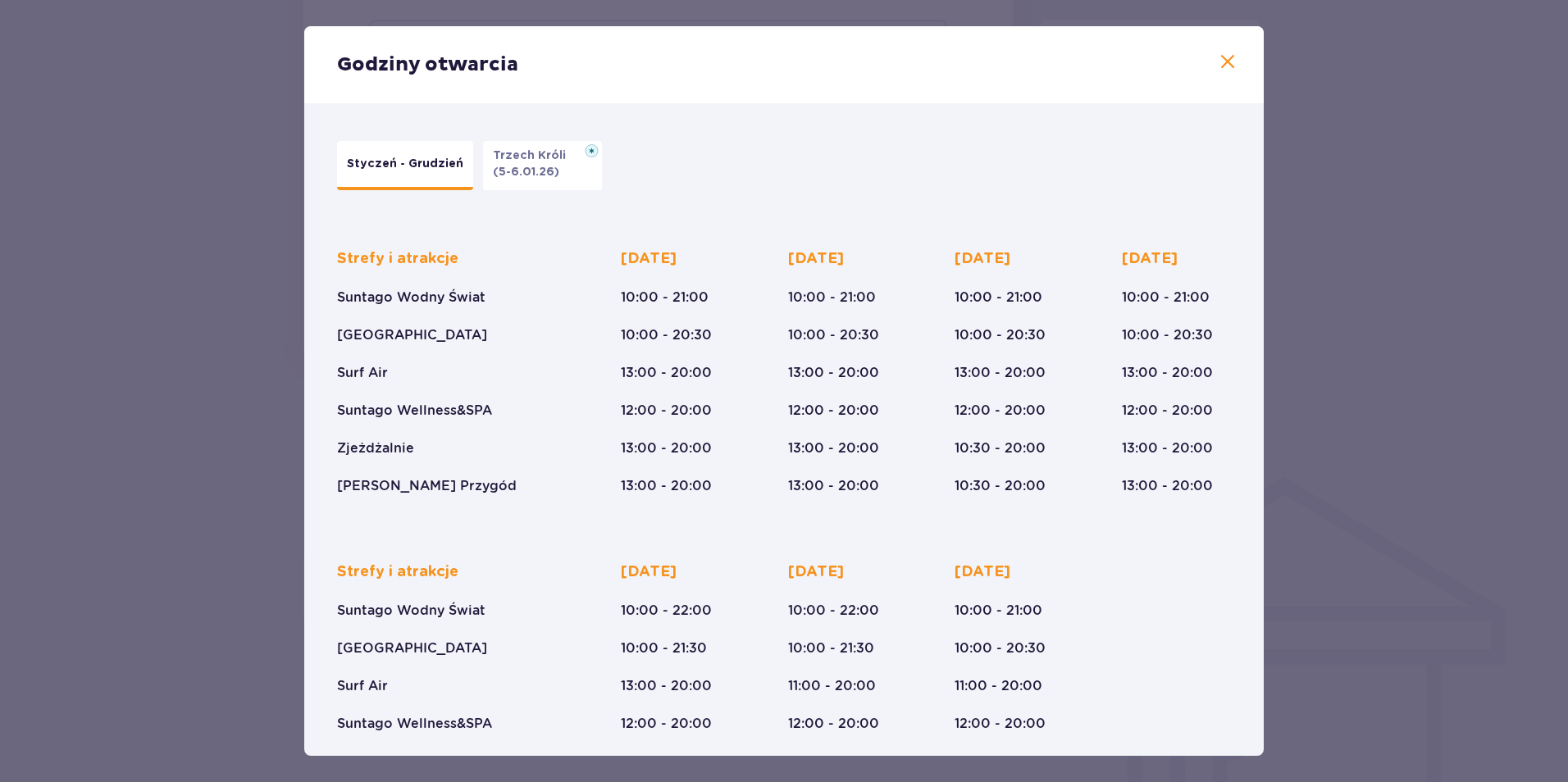
click at [506, 170] on p "(5-6.01.26)" at bounding box center [526, 172] width 67 height 16
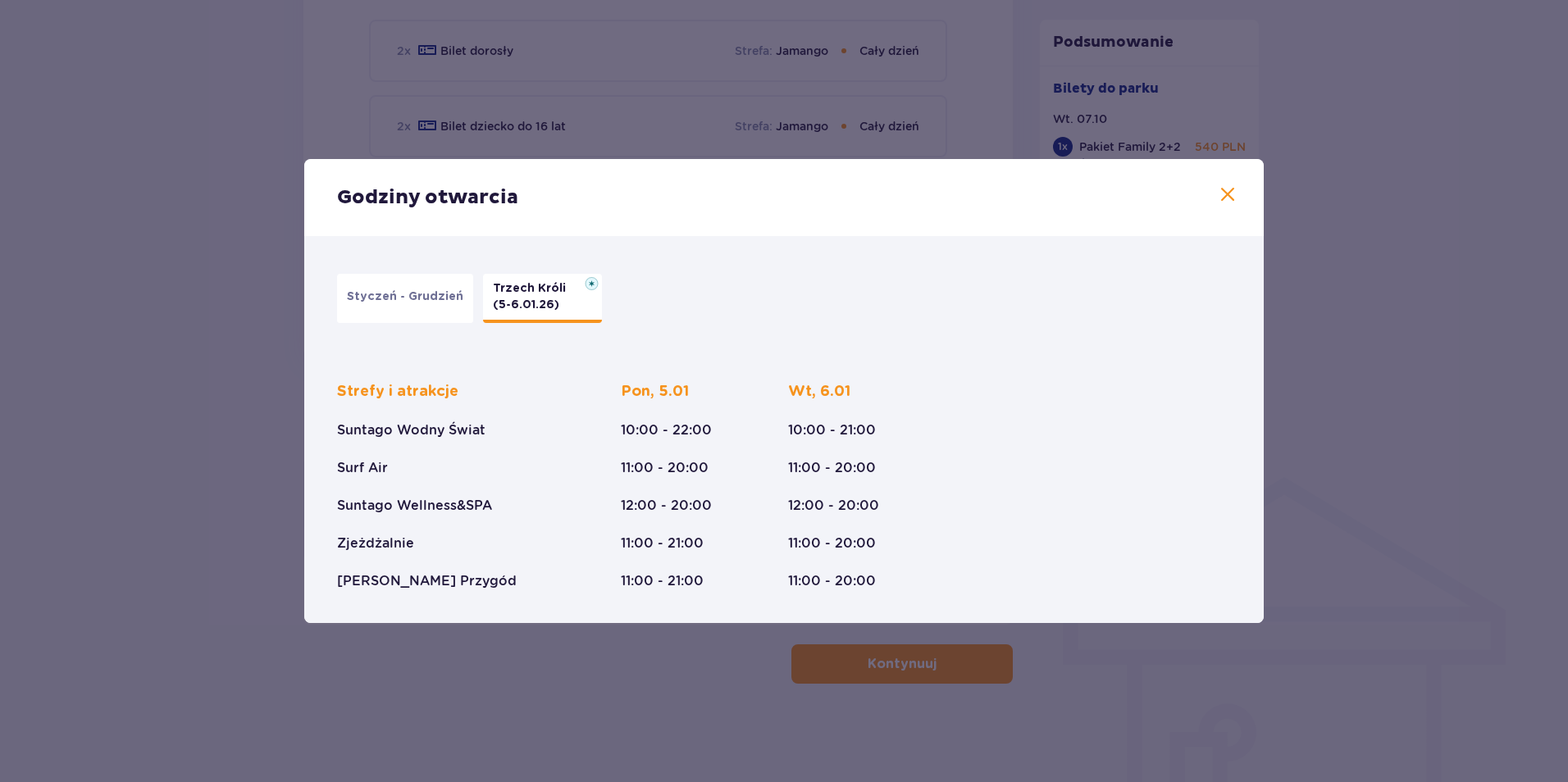
click at [418, 300] on p "Styczeń - Grudzień" at bounding box center [404, 297] width 116 height 16
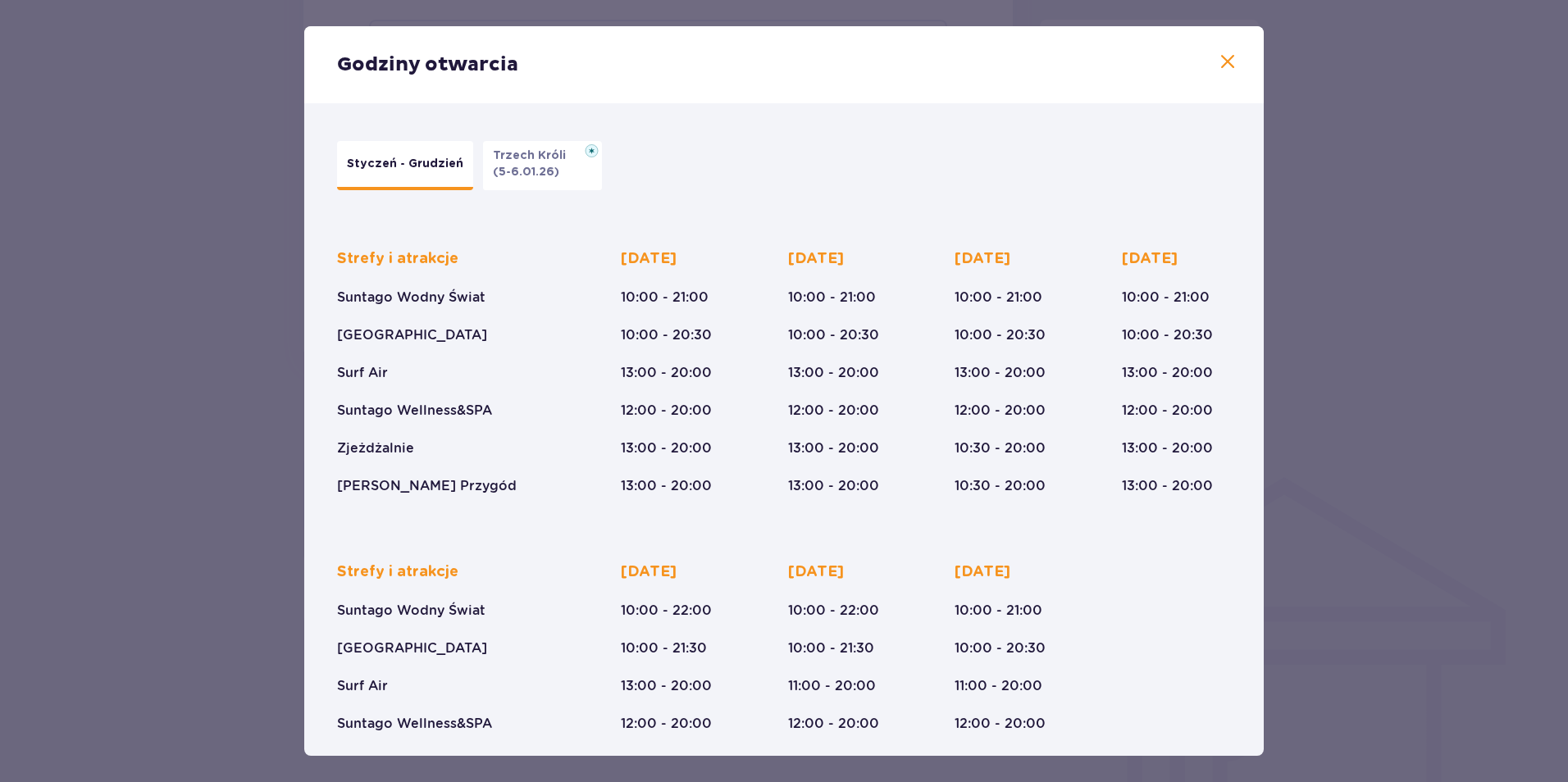
click at [1223, 62] on span at bounding box center [1228, 63] width 20 height 20
